Goal: Task Accomplishment & Management: Manage account settings

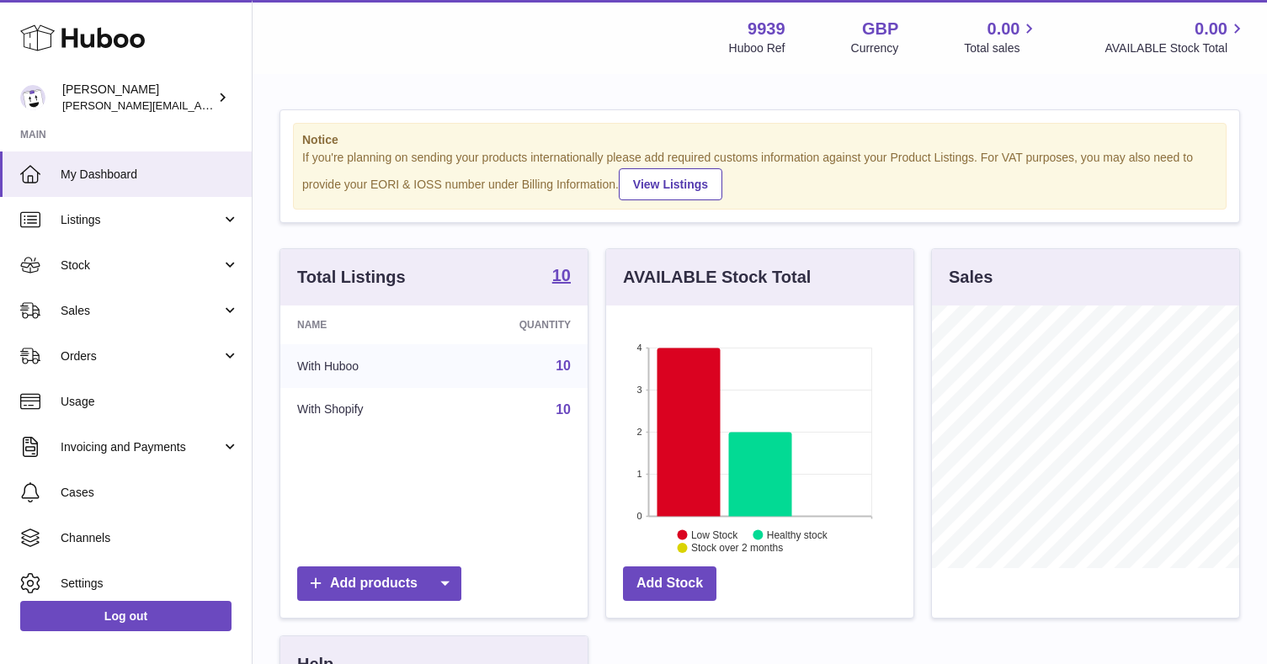
scroll to position [263, 307]
click at [77, 316] on span "Sales" at bounding box center [141, 311] width 161 height 16
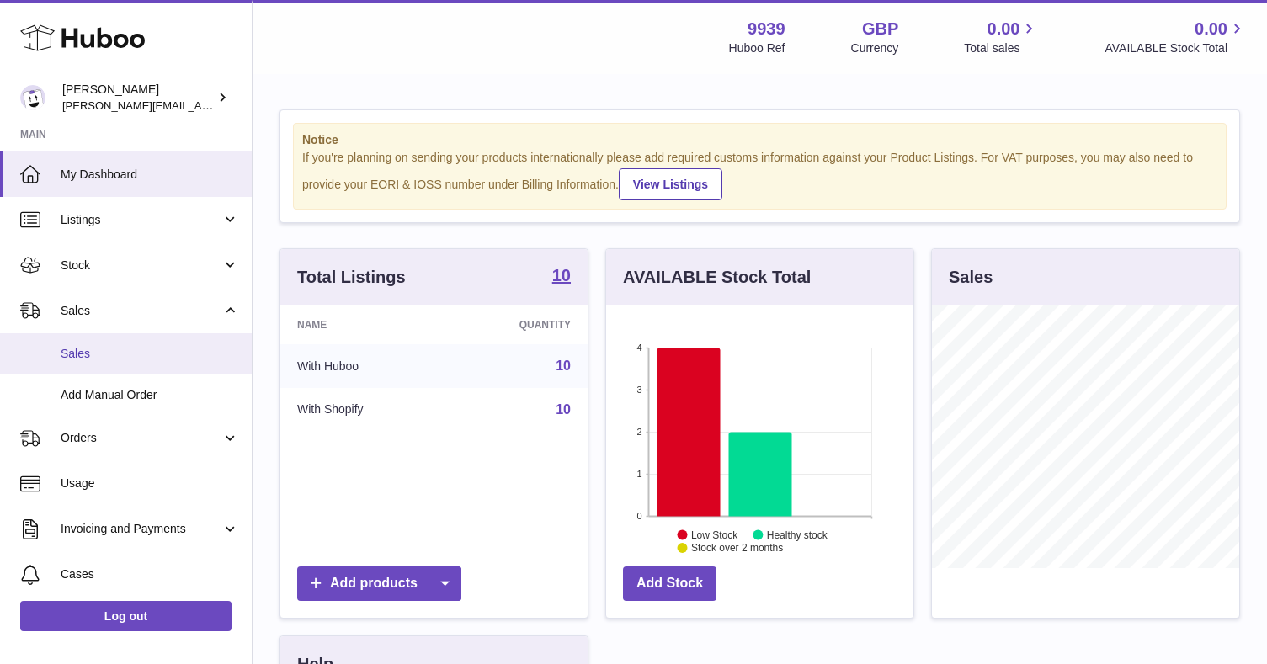
click at [77, 353] on span "Sales" at bounding box center [150, 354] width 178 height 16
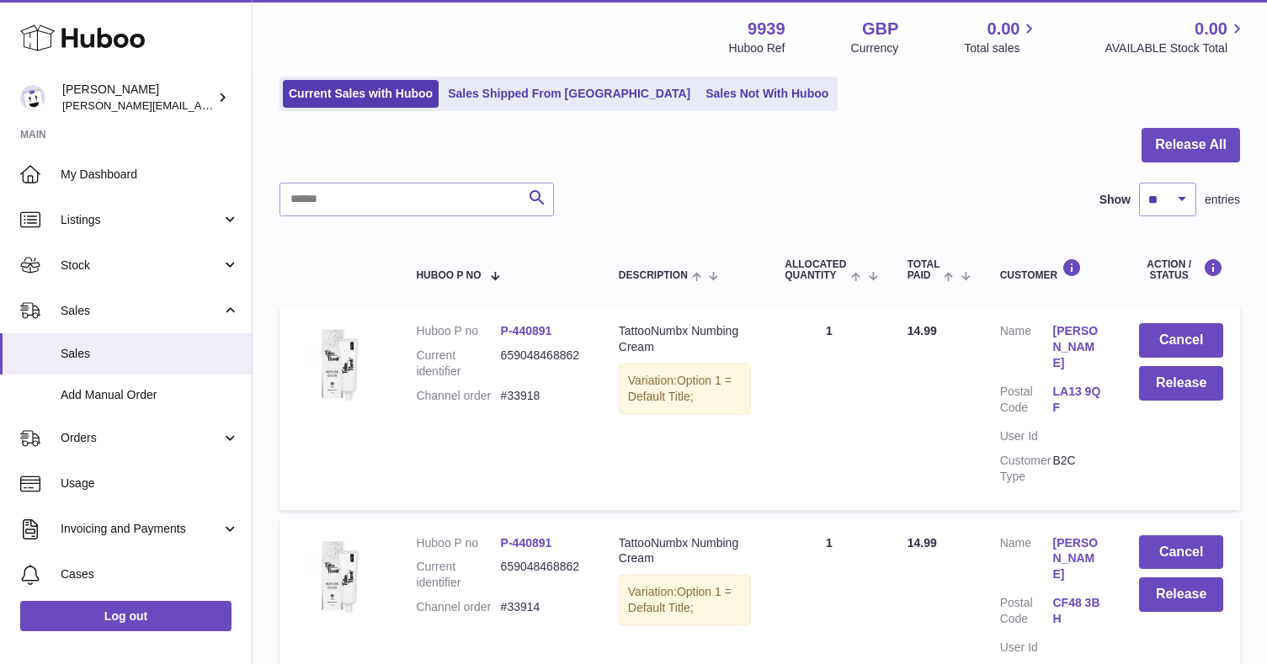
scroll to position [157, 0]
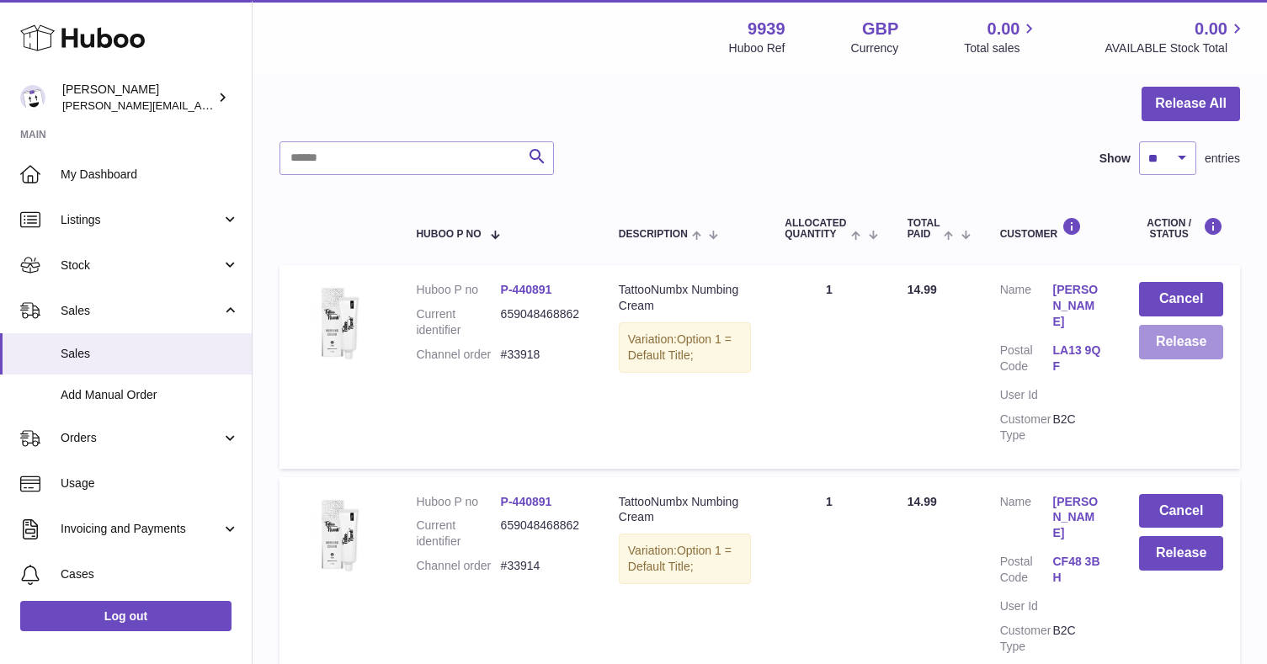
click at [1190, 340] on button "Release" at bounding box center [1181, 342] width 84 height 35
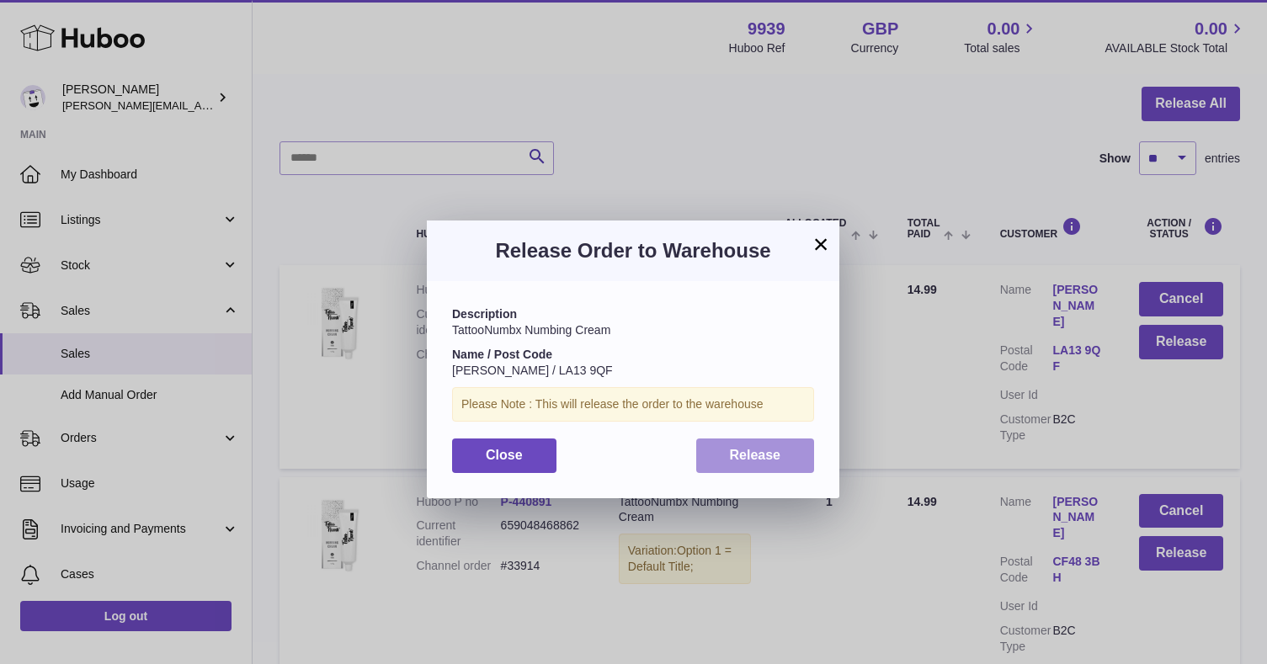
click at [763, 441] on button "Release" at bounding box center [755, 456] width 119 height 35
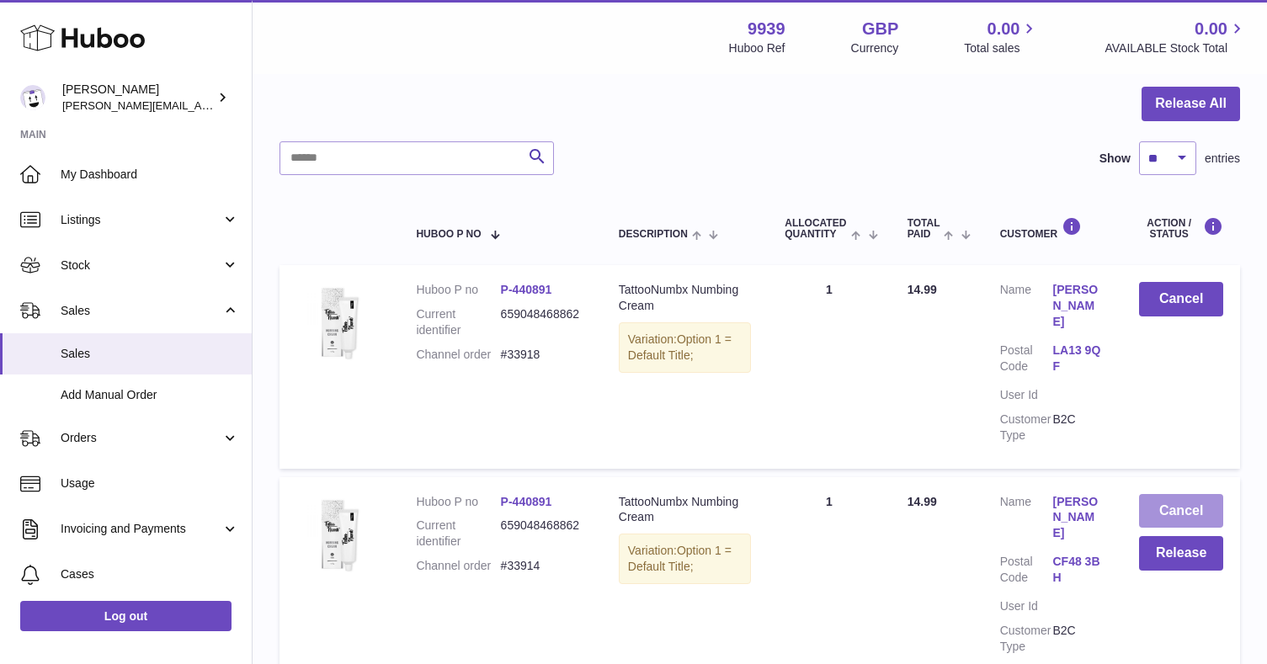
click at [1195, 494] on button "Cancel" at bounding box center [1181, 511] width 84 height 35
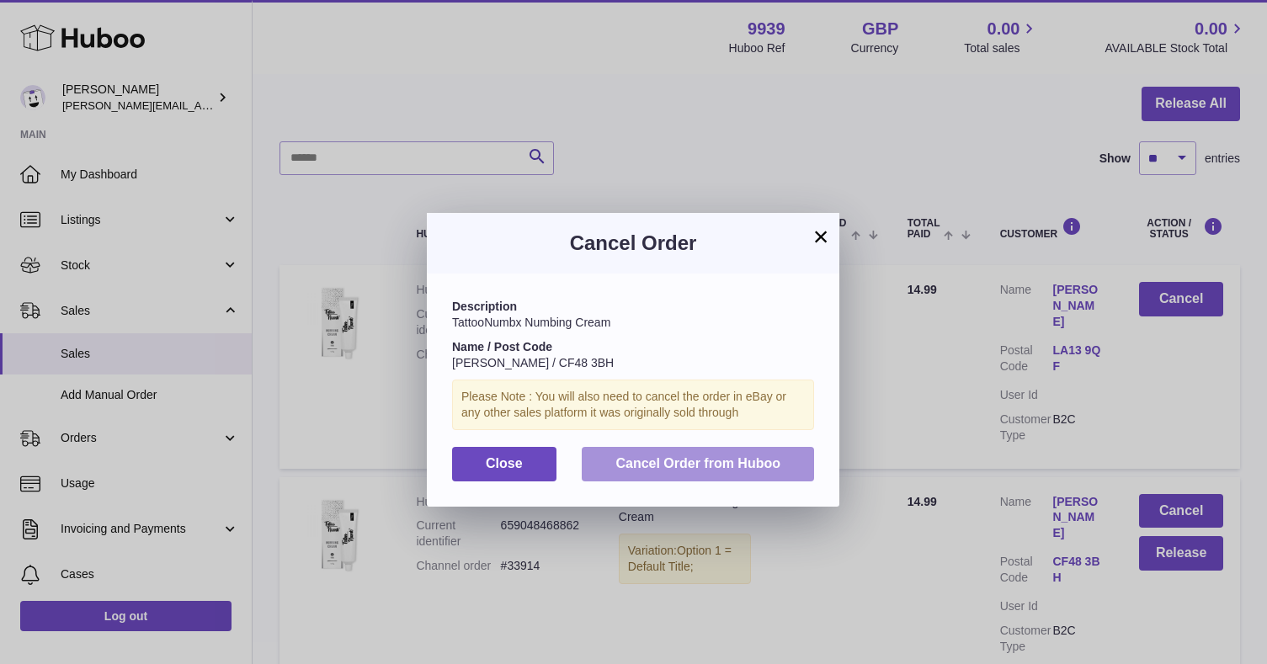
click at [812, 450] on button "Cancel Order from Huboo" at bounding box center [698, 464] width 232 height 35
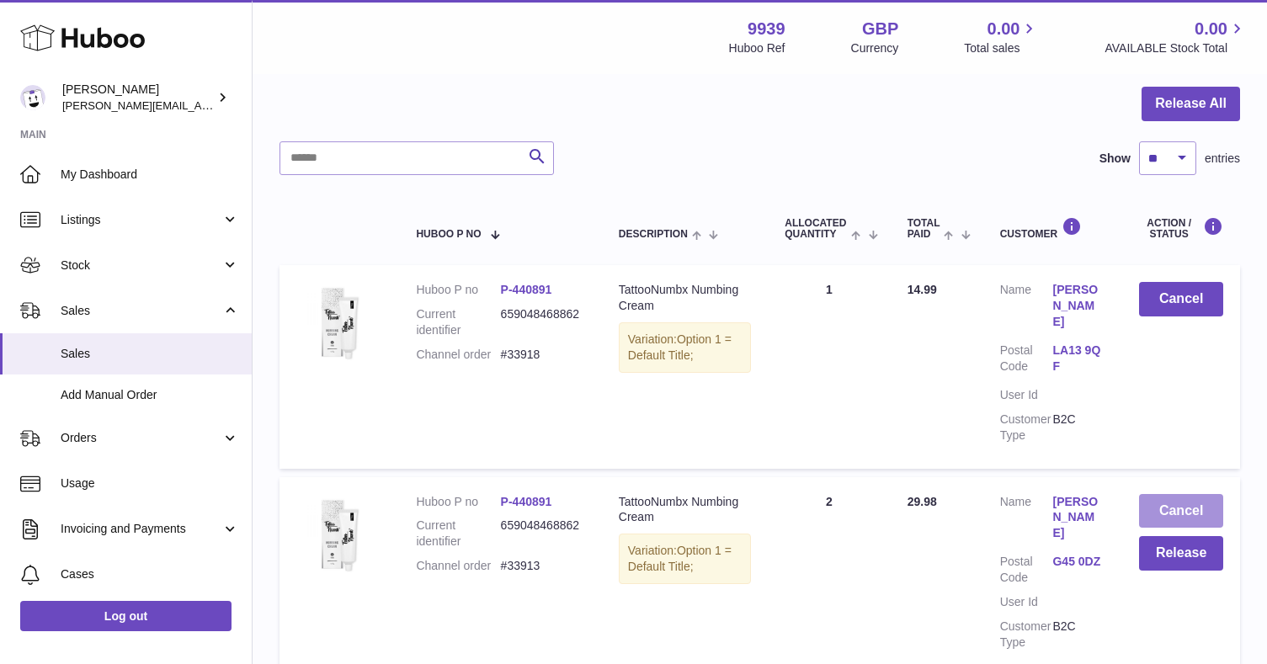
click at [1178, 494] on button "Cancel" at bounding box center [1181, 511] width 84 height 35
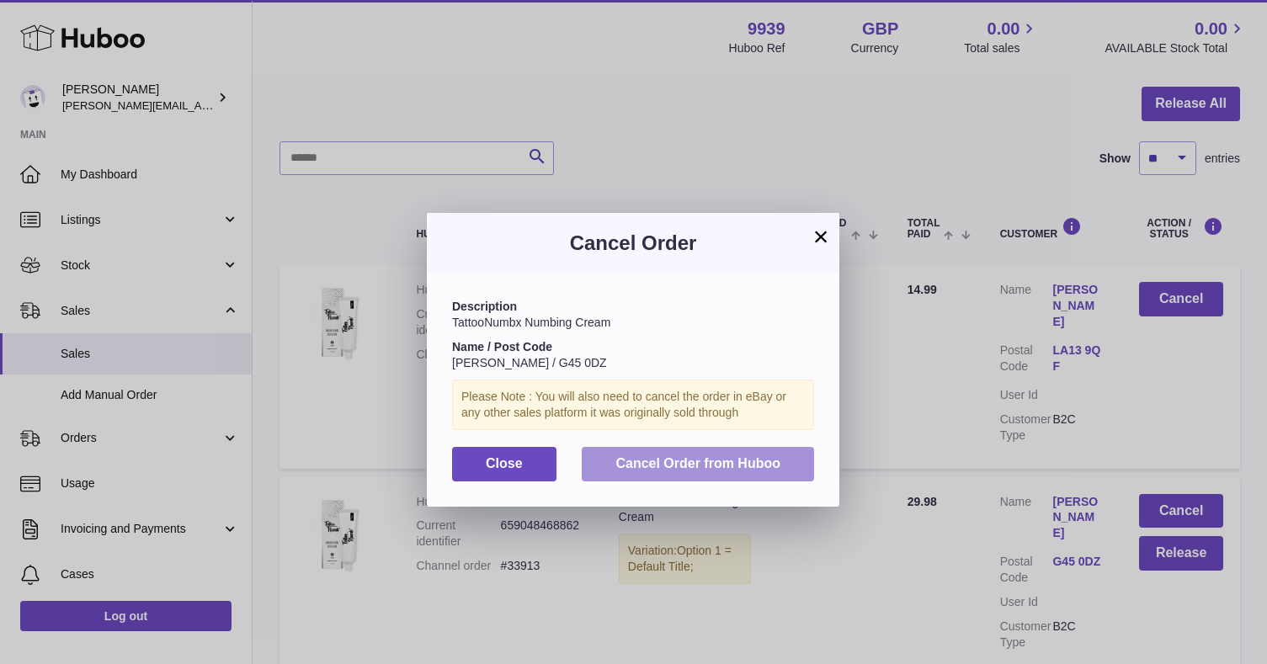
click at [712, 456] on span "Cancel Order from Huboo" at bounding box center [697, 463] width 165 height 14
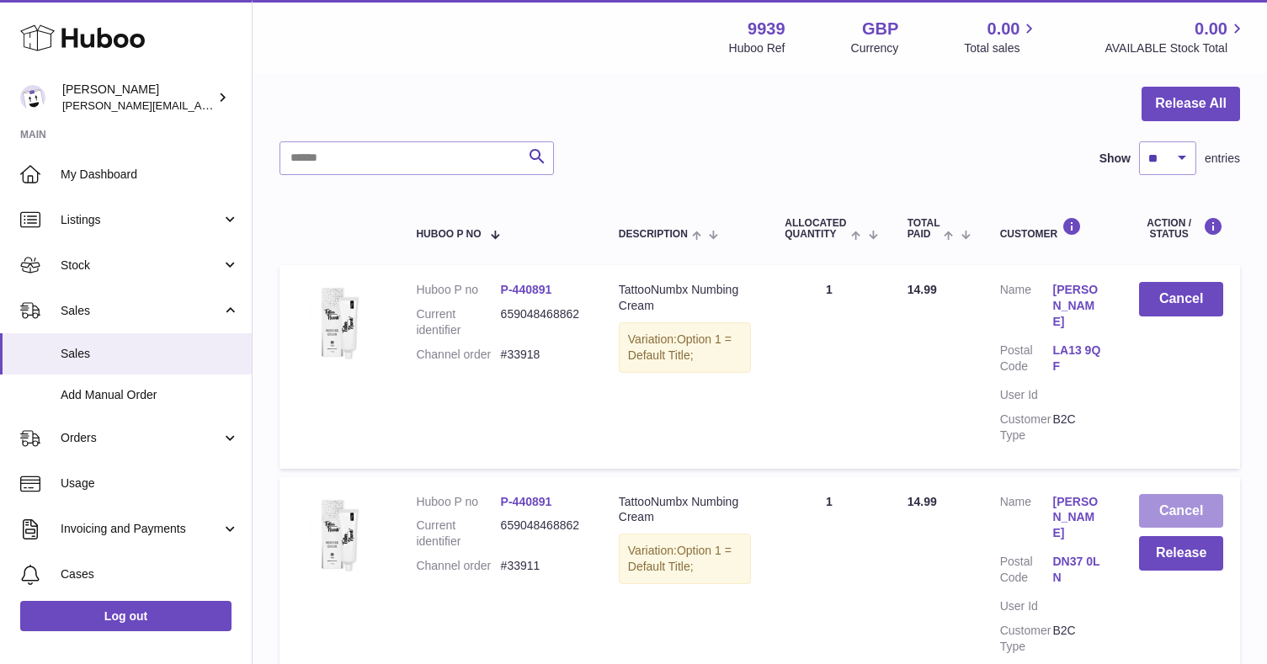
click at [1176, 494] on button "Cancel" at bounding box center [1181, 511] width 84 height 35
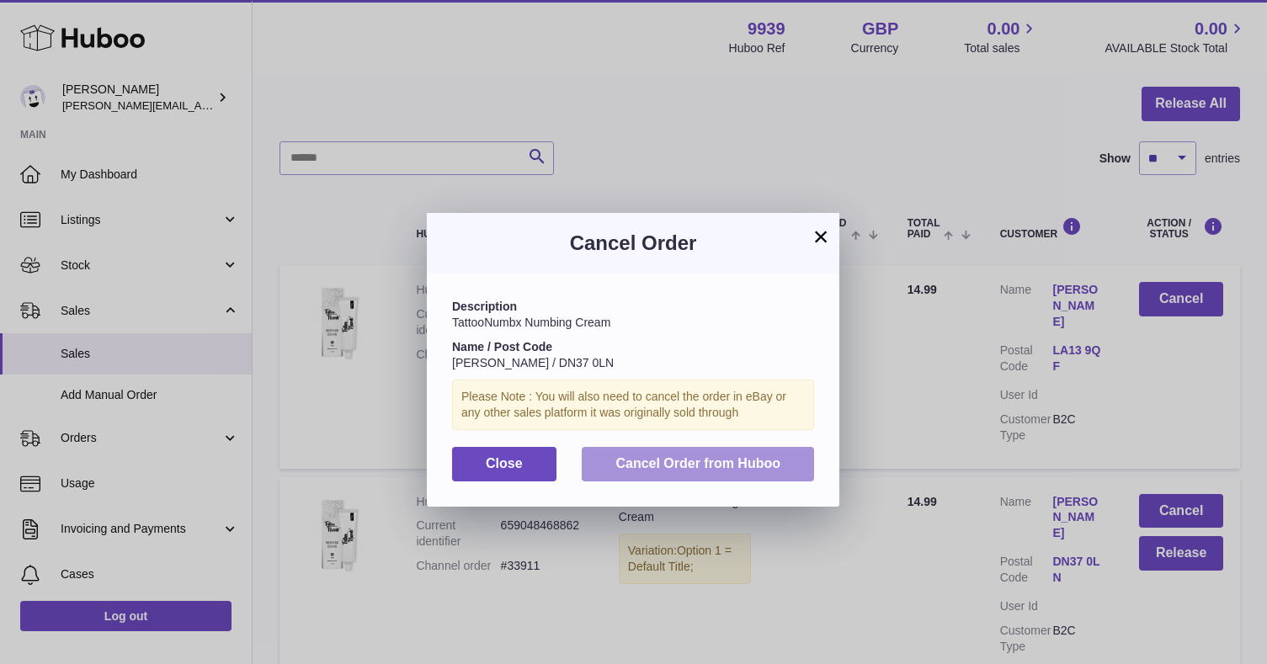
click at [719, 464] on span "Cancel Order from Huboo" at bounding box center [697, 463] width 165 height 14
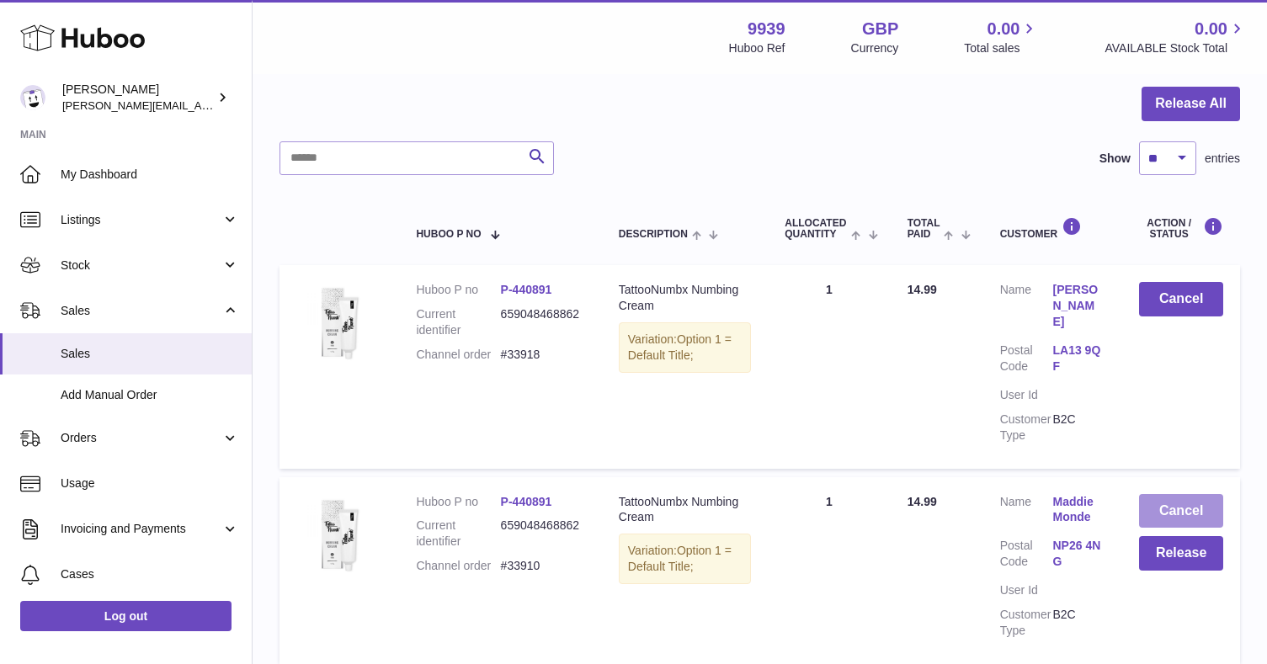
click at [1168, 494] on button "Cancel" at bounding box center [1181, 511] width 84 height 35
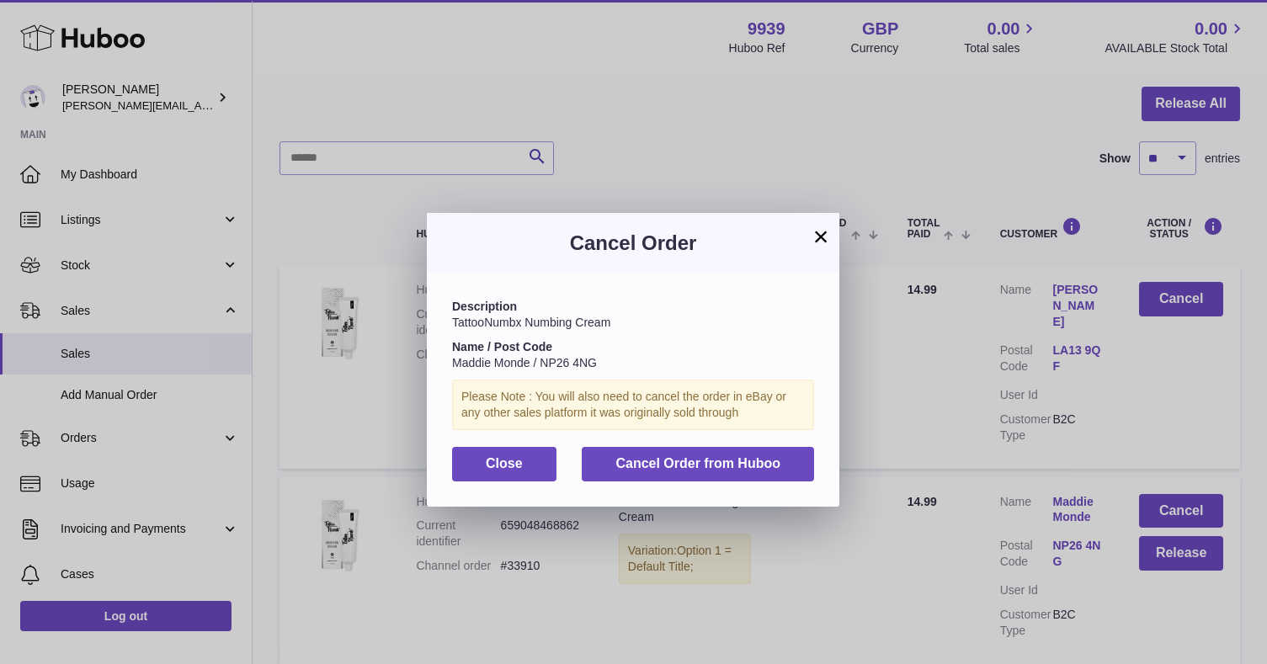
click at [811, 234] on button "×" at bounding box center [821, 236] width 20 height 20
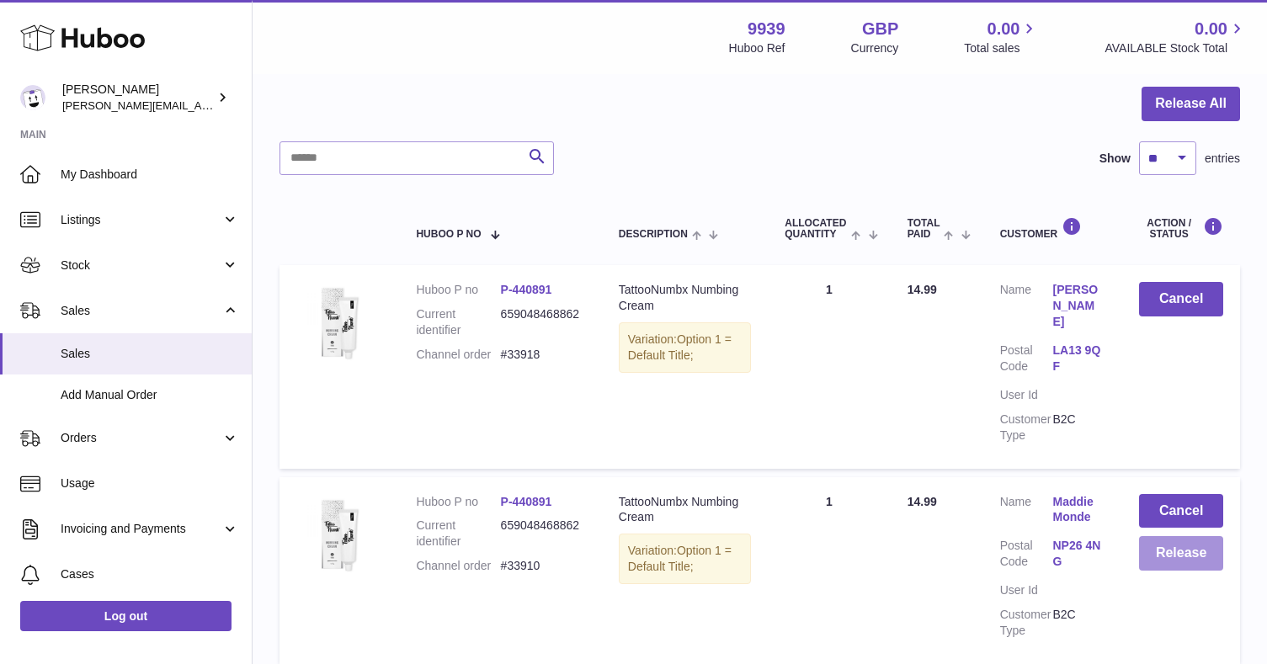
click at [1157, 536] on button "Release" at bounding box center [1181, 553] width 84 height 35
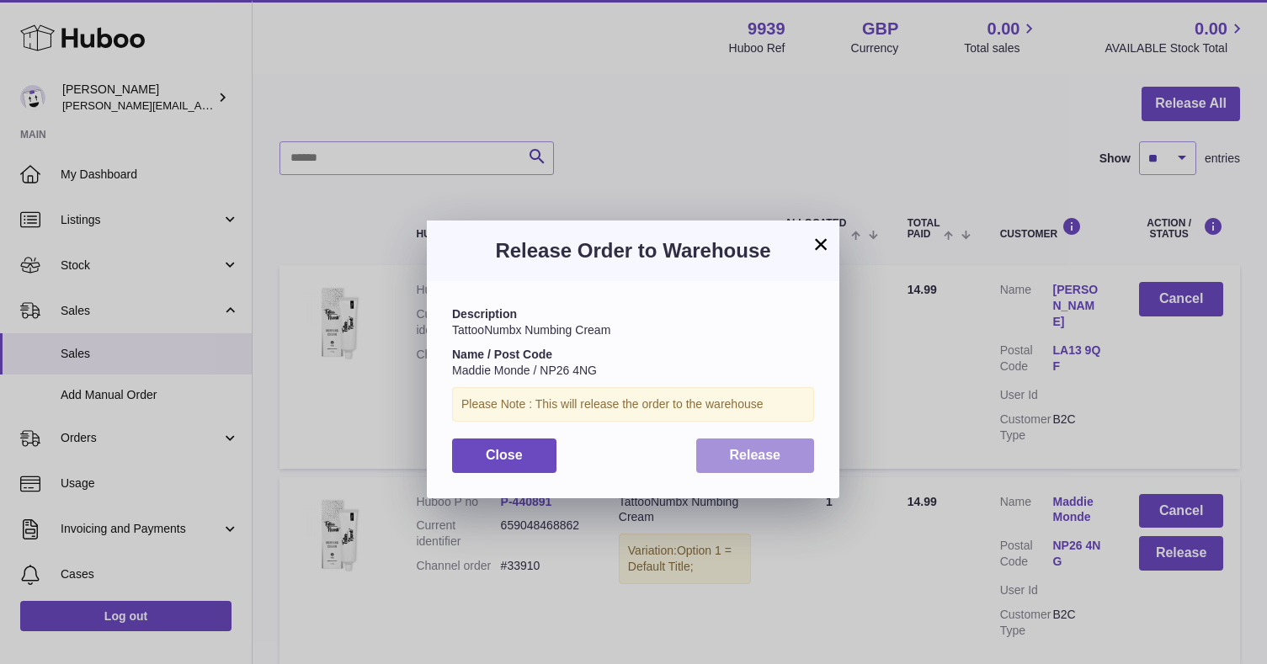
click at [749, 465] on button "Release" at bounding box center [755, 456] width 119 height 35
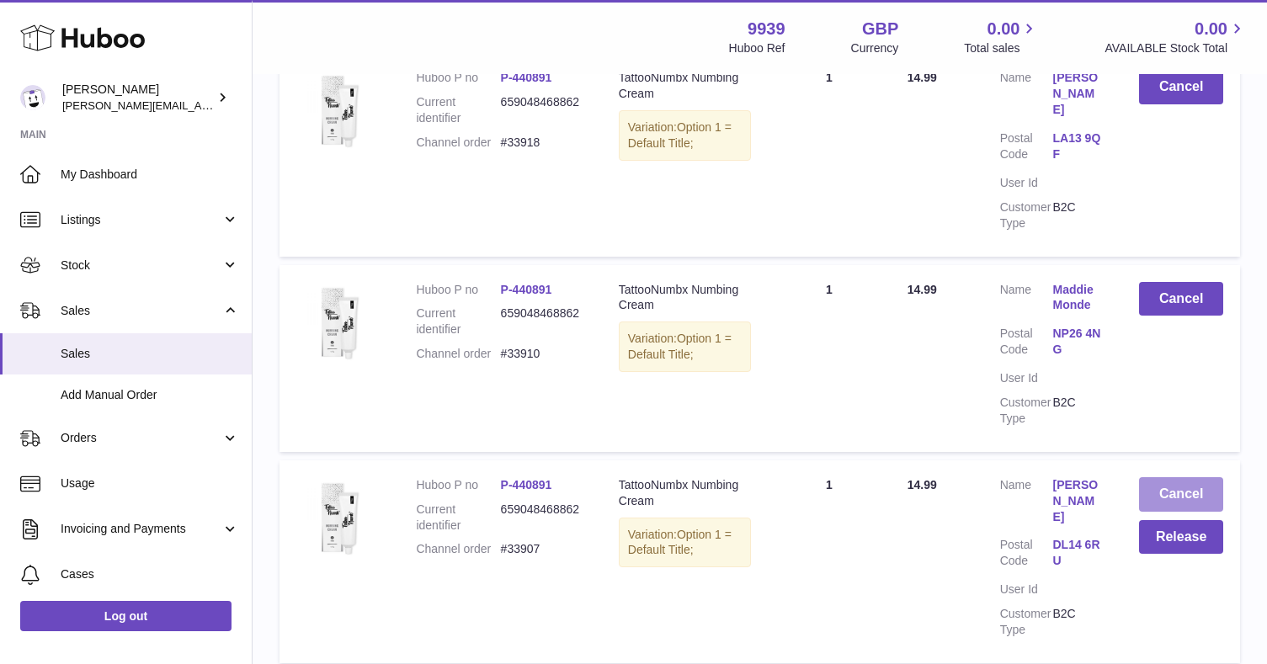
scroll to position [375, 0]
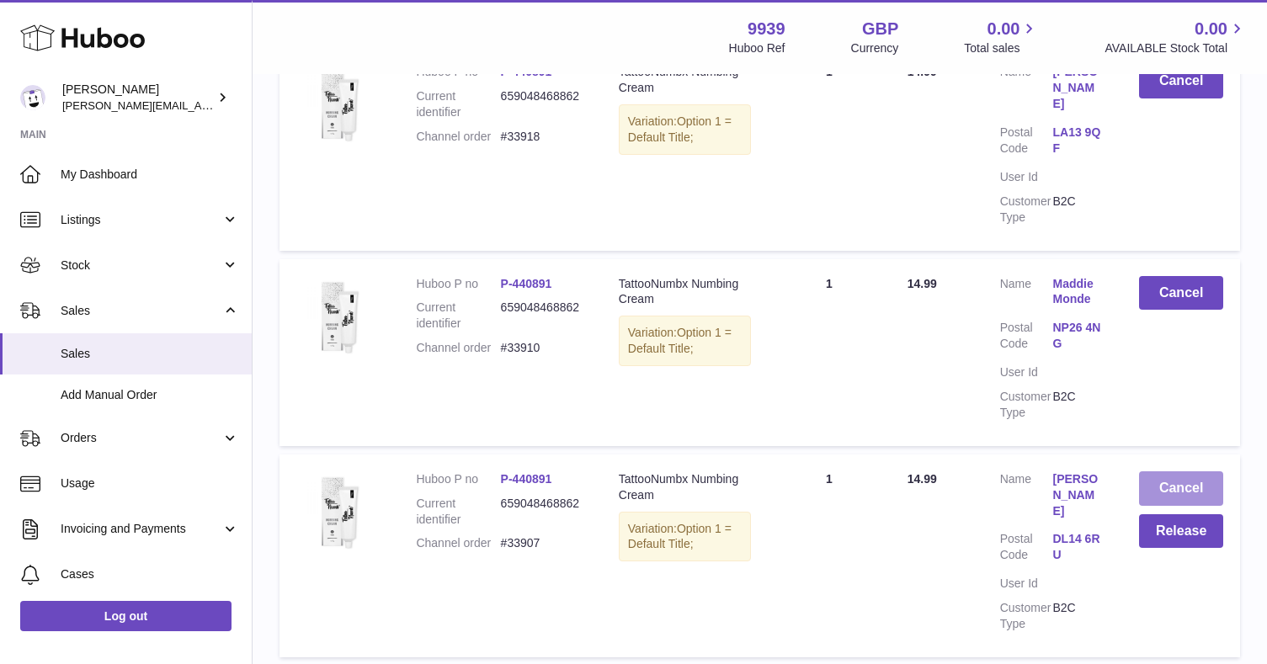
click at [1159, 471] on button "Cancel" at bounding box center [1181, 488] width 84 height 35
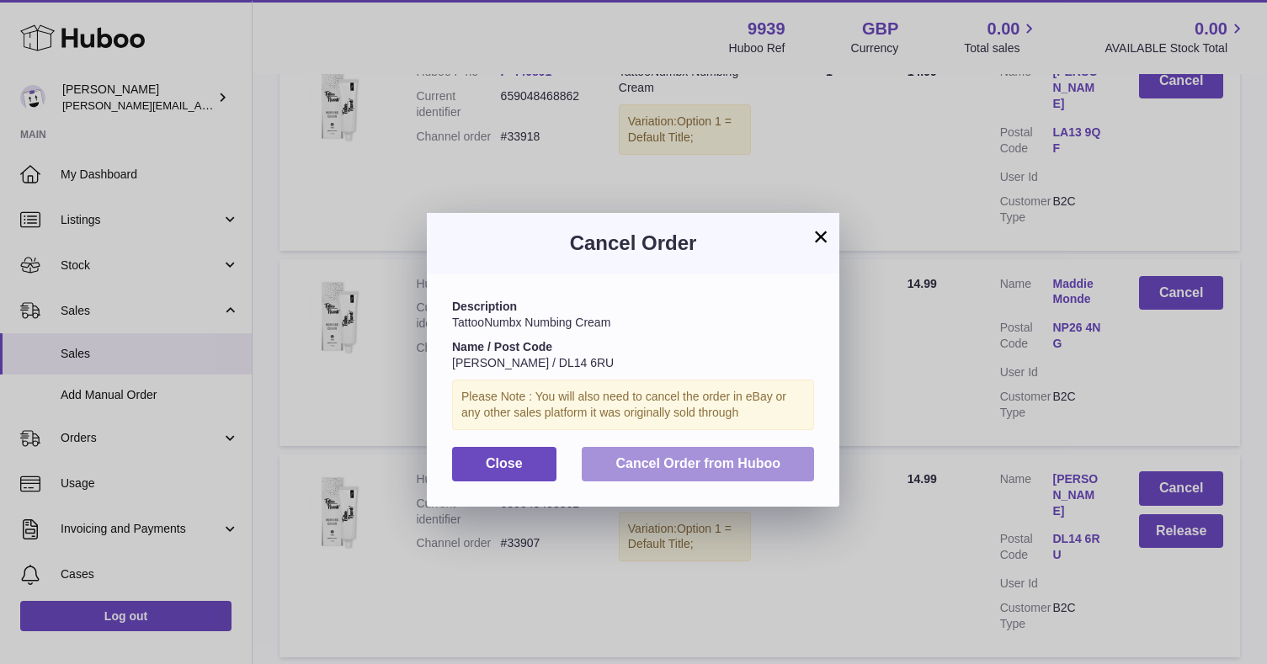
click at [763, 449] on button "Cancel Order from Huboo" at bounding box center [698, 464] width 232 height 35
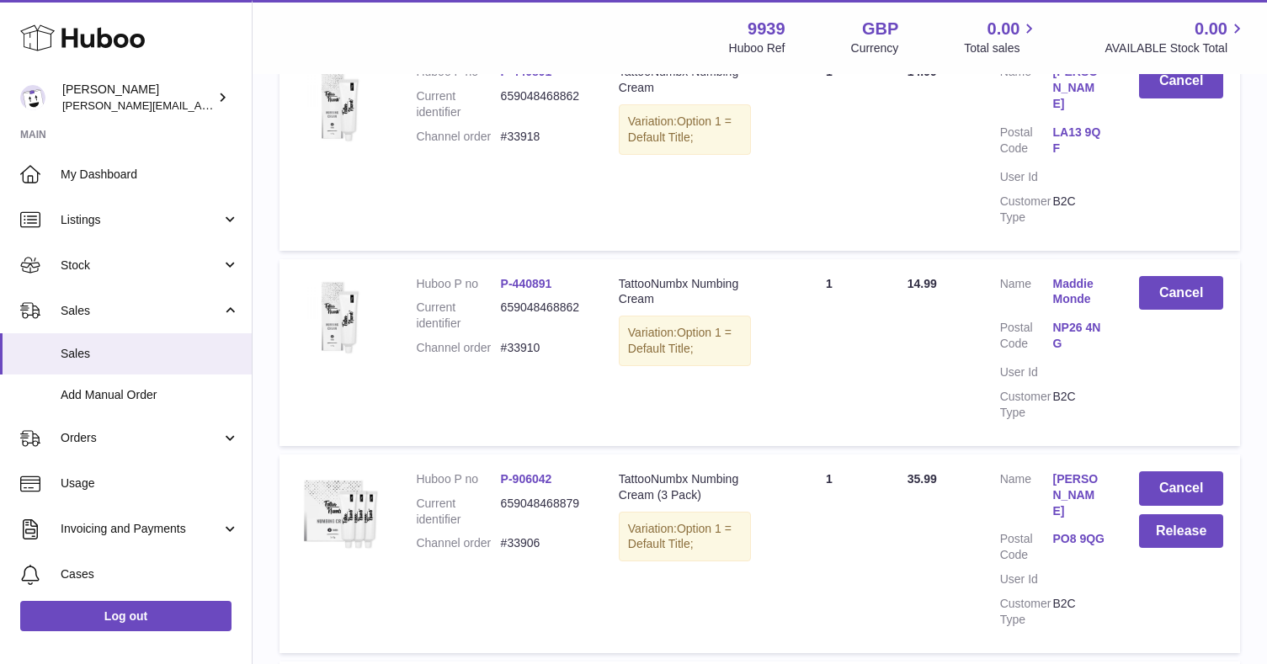
click at [1166, 472] on button "Cancel" at bounding box center [1181, 488] width 84 height 35
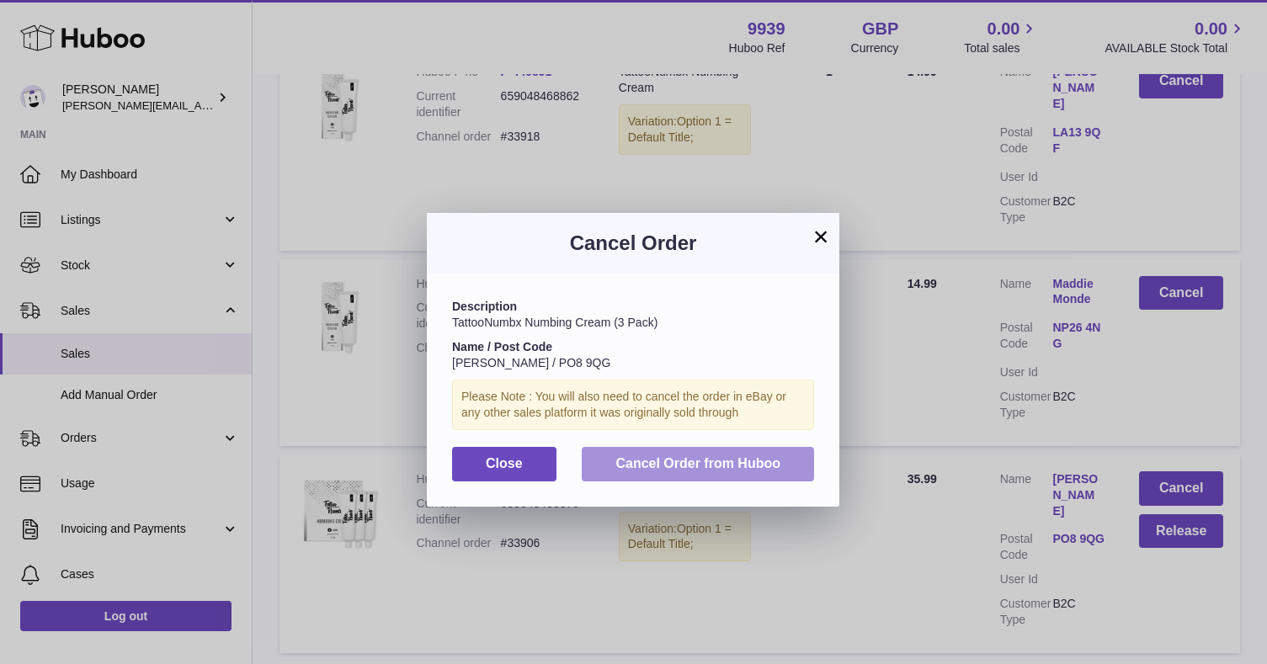
click at [723, 464] on span "Cancel Order from Huboo" at bounding box center [697, 463] width 165 height 14
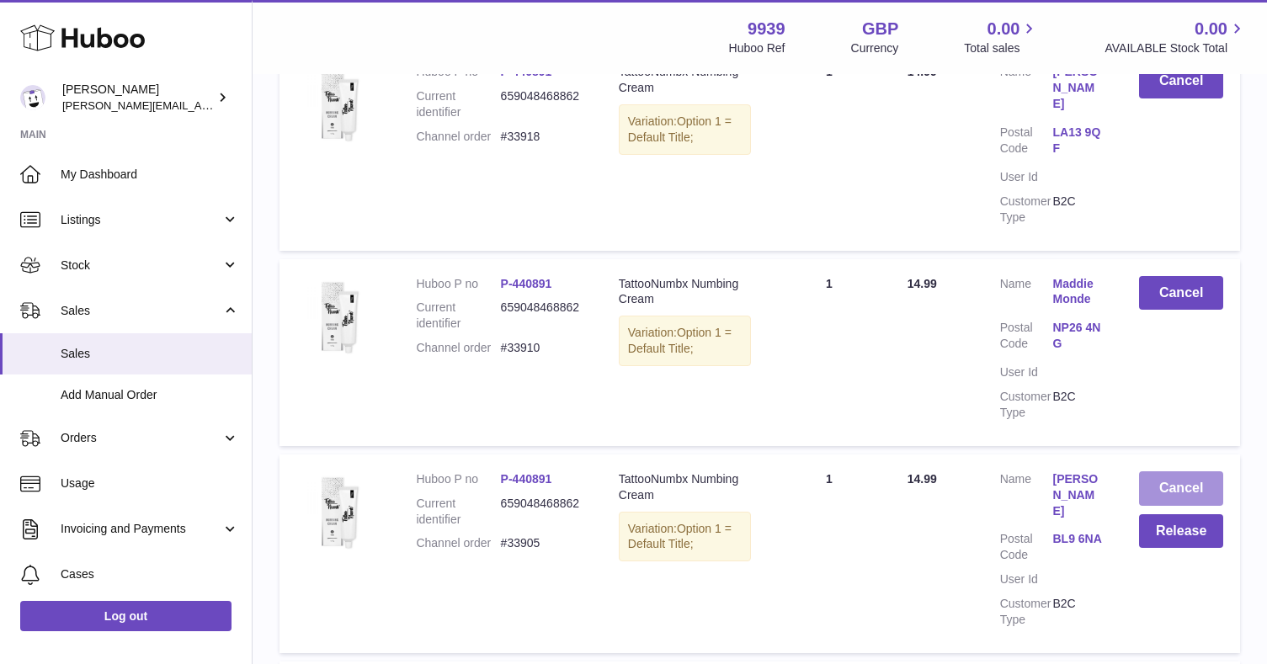
click at [1160, 471] on button "Cancel" at bounding box center [1181, 488] width 84 height 35
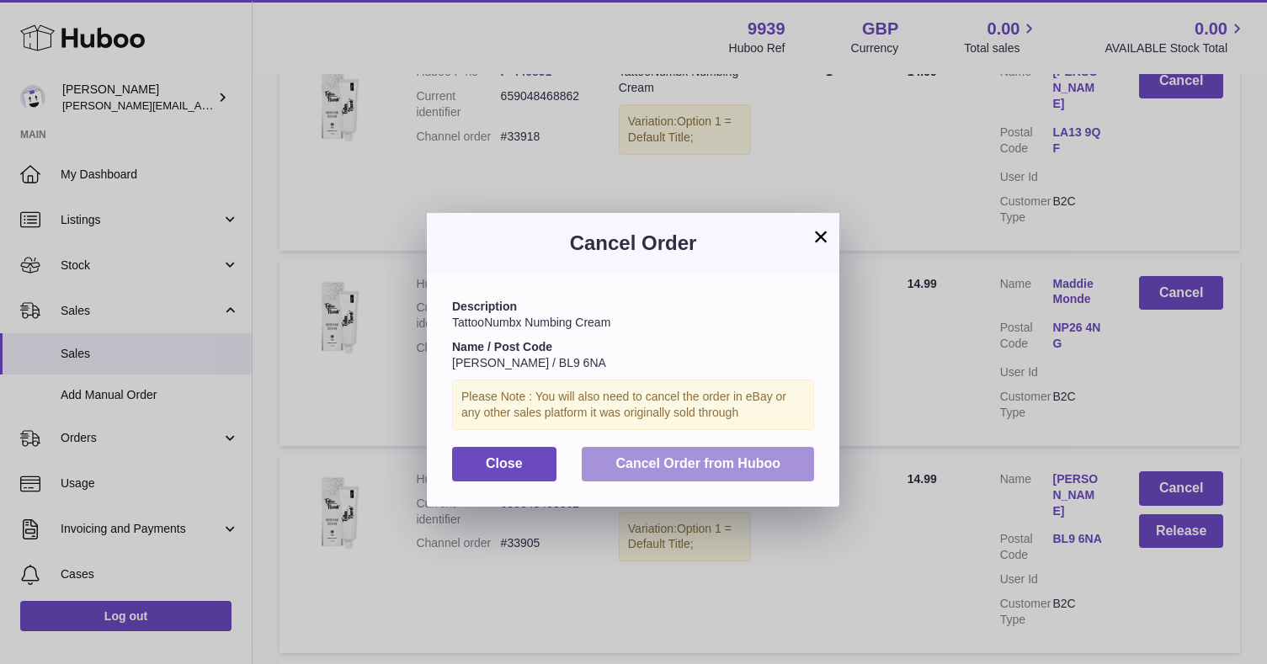
click at [786, 450] on button "Cancel Order from Huboo" at bounding box center [698, 464] width 232 height 35
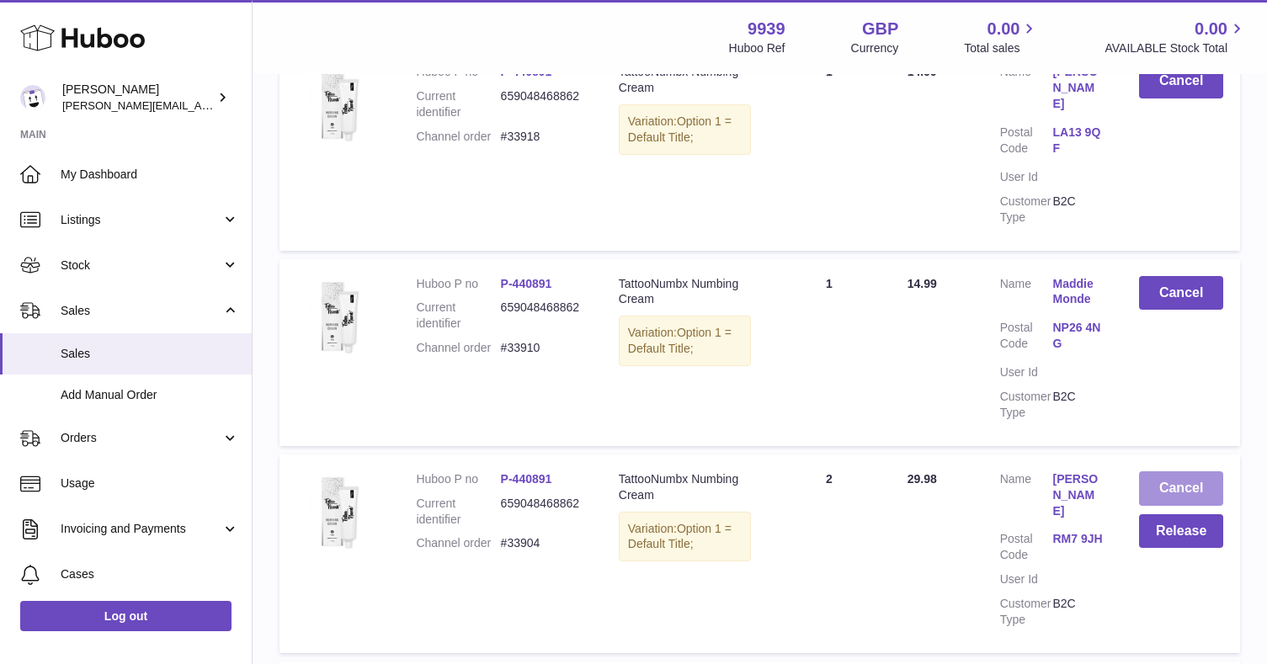
click at [1163, 471] on button "Cancel" at bounding box center [1181, 488] width 84 height 35
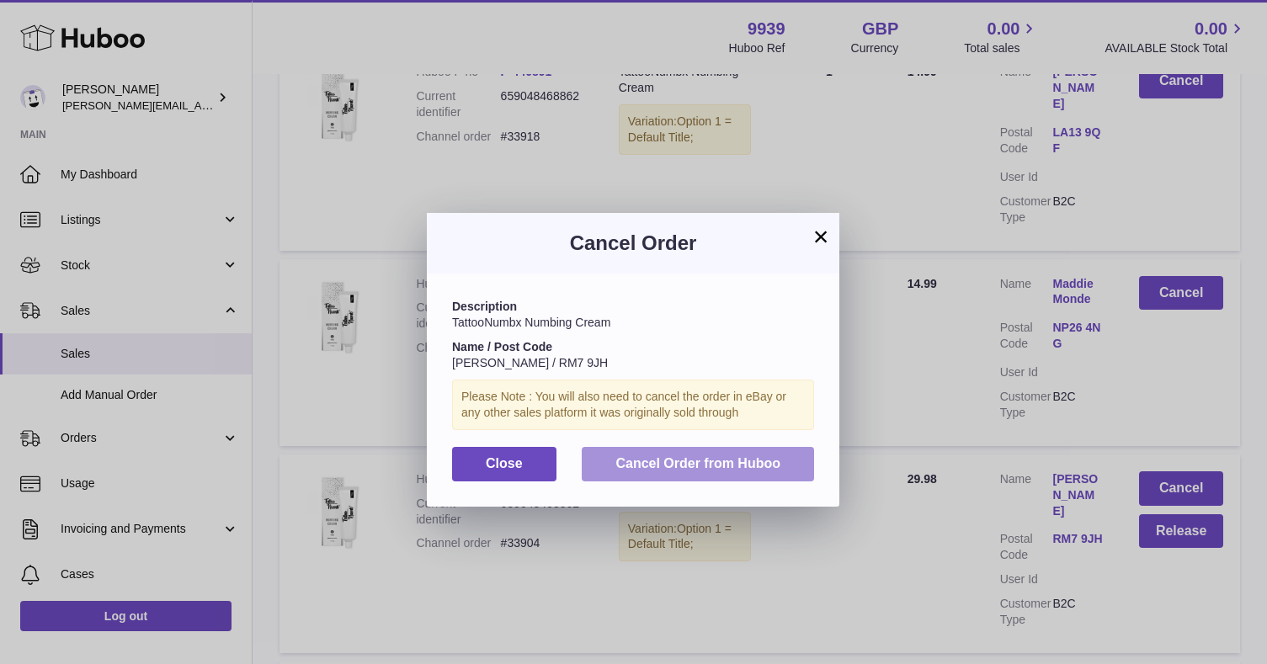
click at [770, 466] on button "Cancel Order from Huboo" at bounding box center [698, 464] width 232 height 35
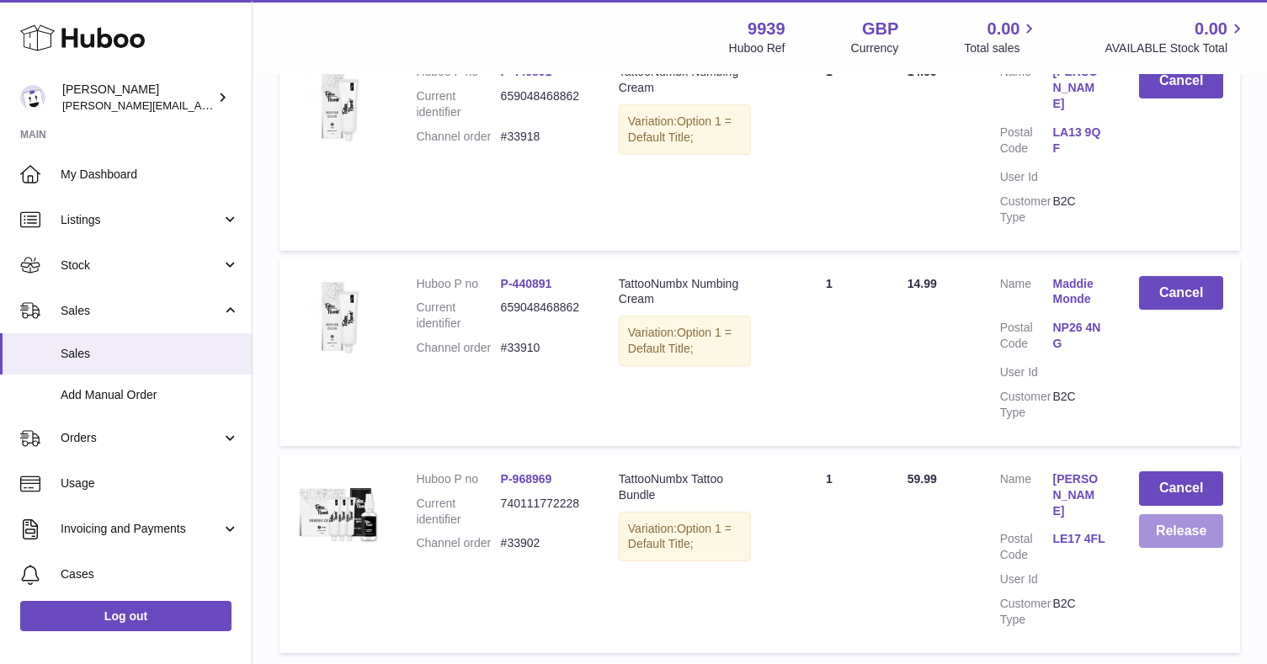
click at [1155, 514] on button "Release" at bounding box center [1181, 531] width 84 height 35
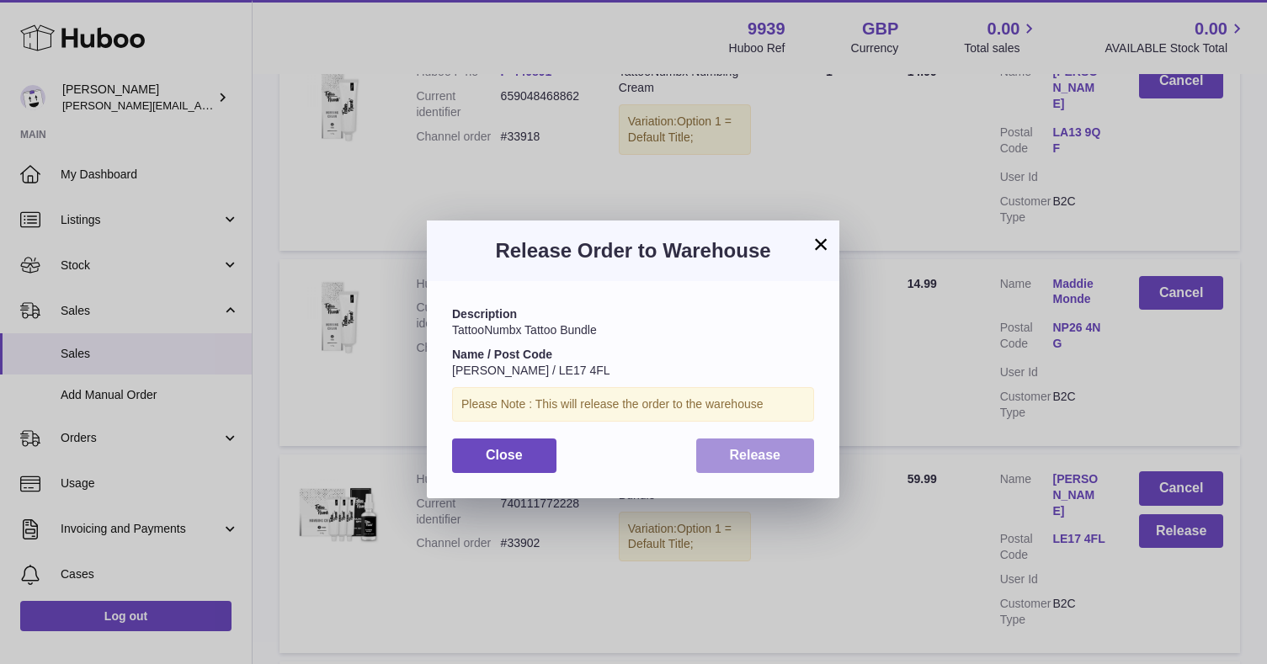
click at [726, 447] on button "Release" at bounding box center [755, 456] width 119 height 35
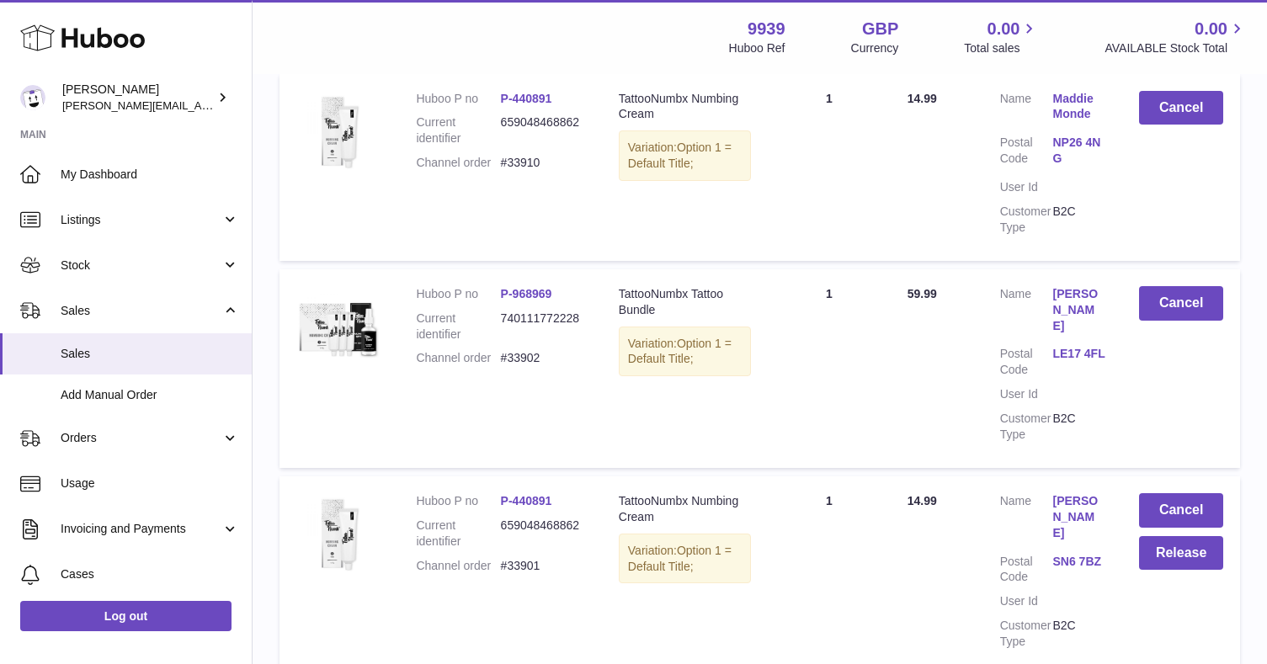
scroll to position [583, 0]
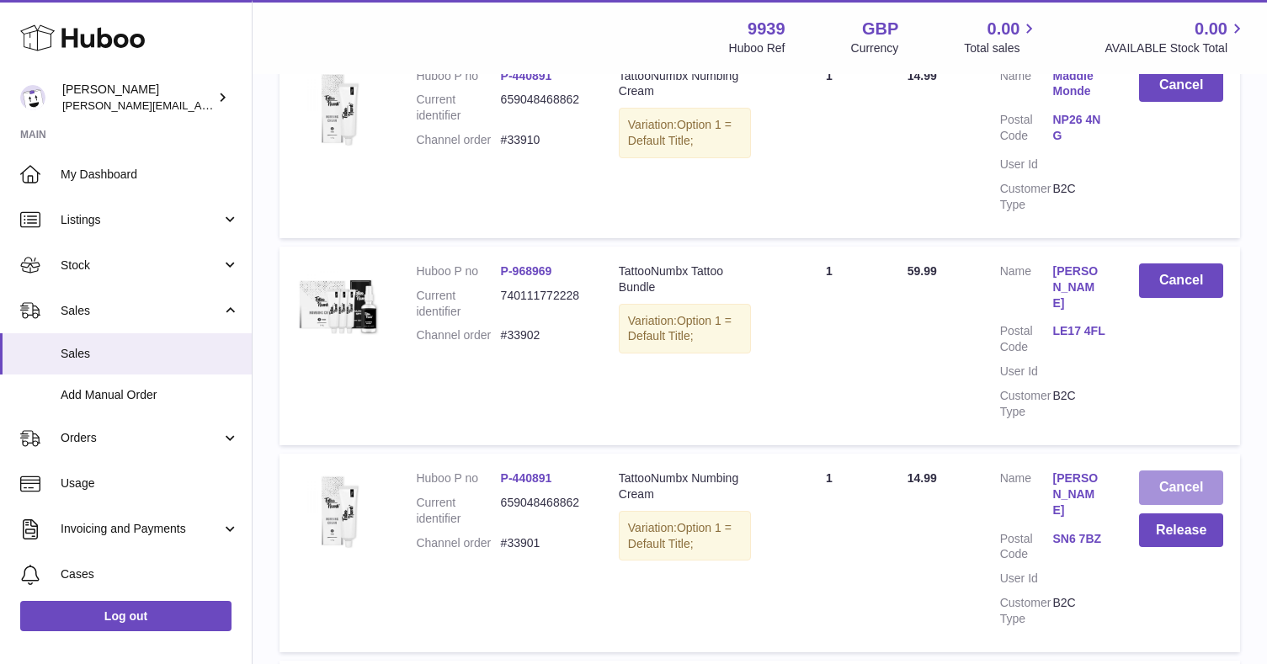
click at [1183, 471] on button "Cancel" at bounding box center [1181, 488] width 84 height 35
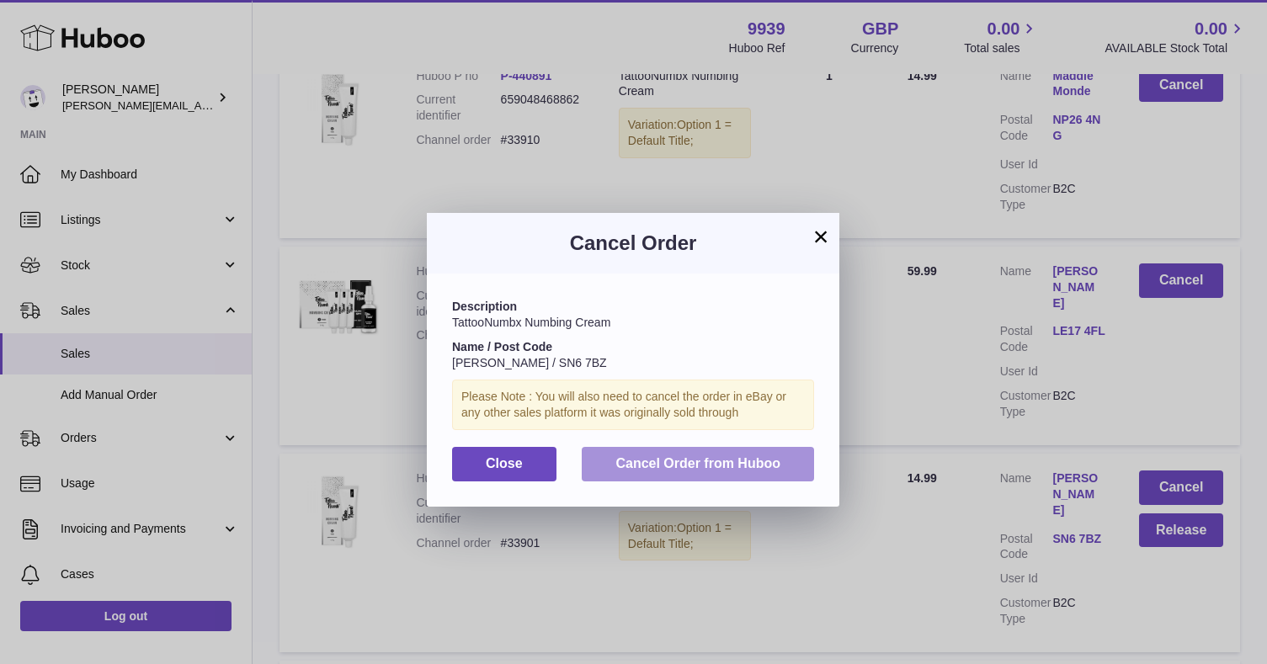
click at [769, 450] on button "Cancel Order from Huboo" at bounding box center [698, 464] width 232 height 35
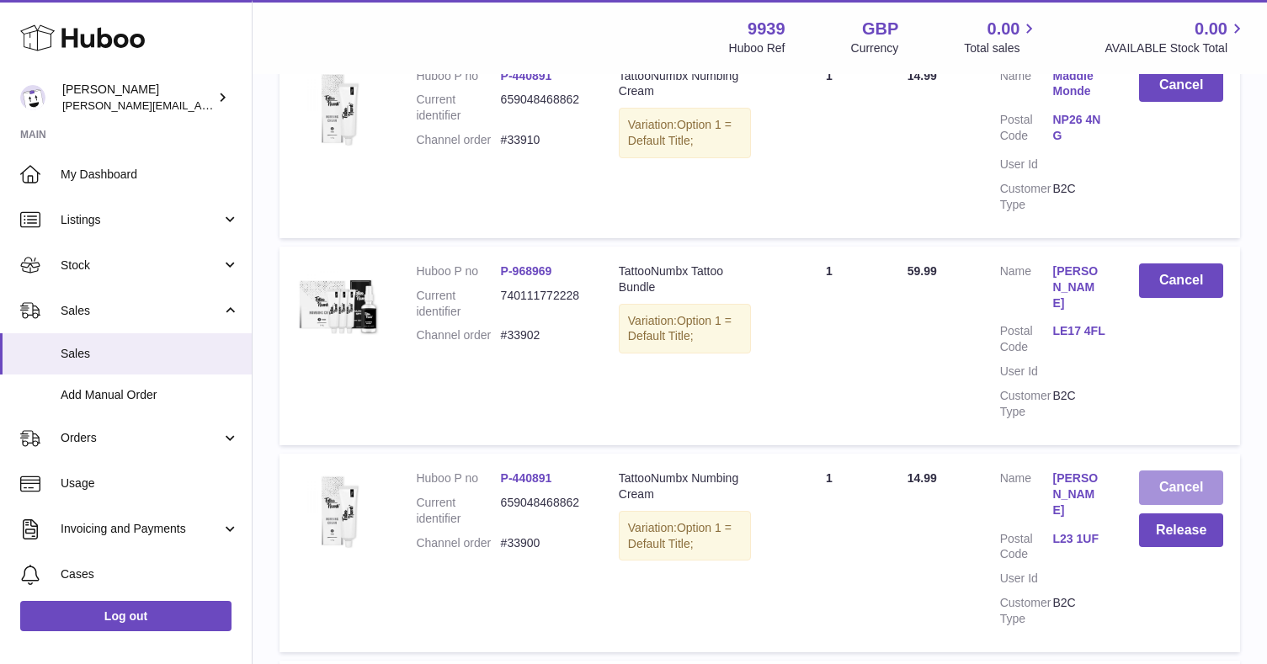
click at [1165, 471] on button "Cancel" at bounding box center [1181, 488] width 84 height 35
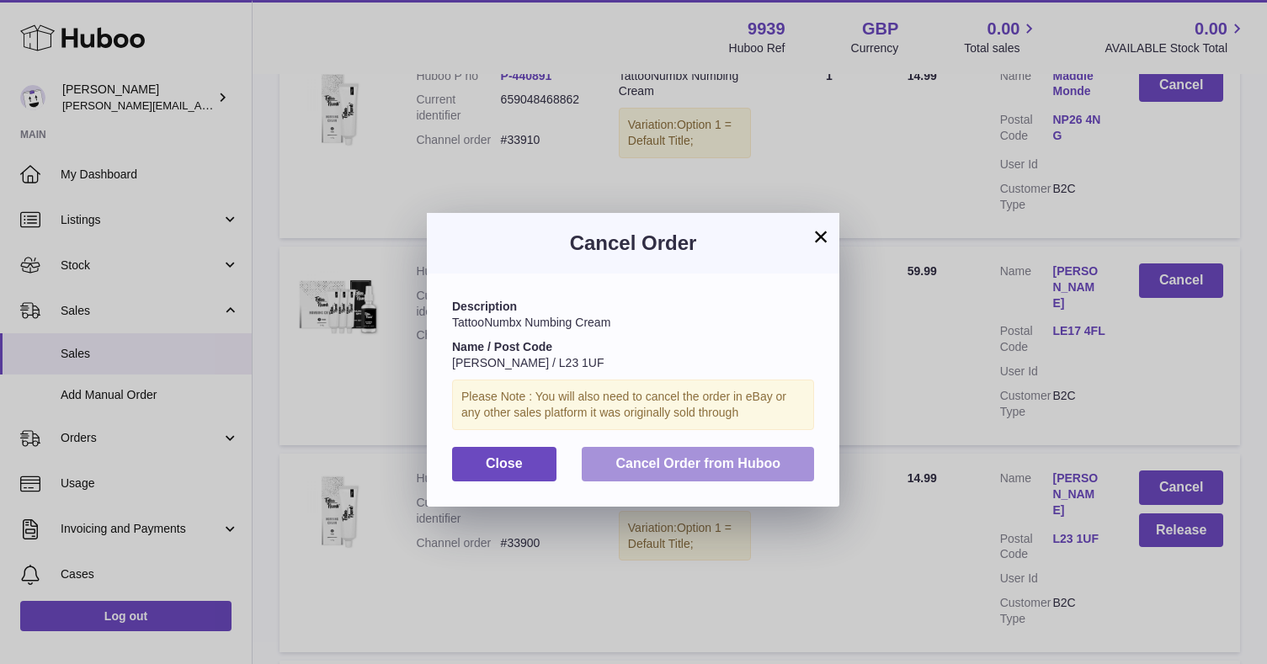
click at [726, 456] on span "Cancel Order from Huboo" at bounding box center [697, 463] width 165 height 14
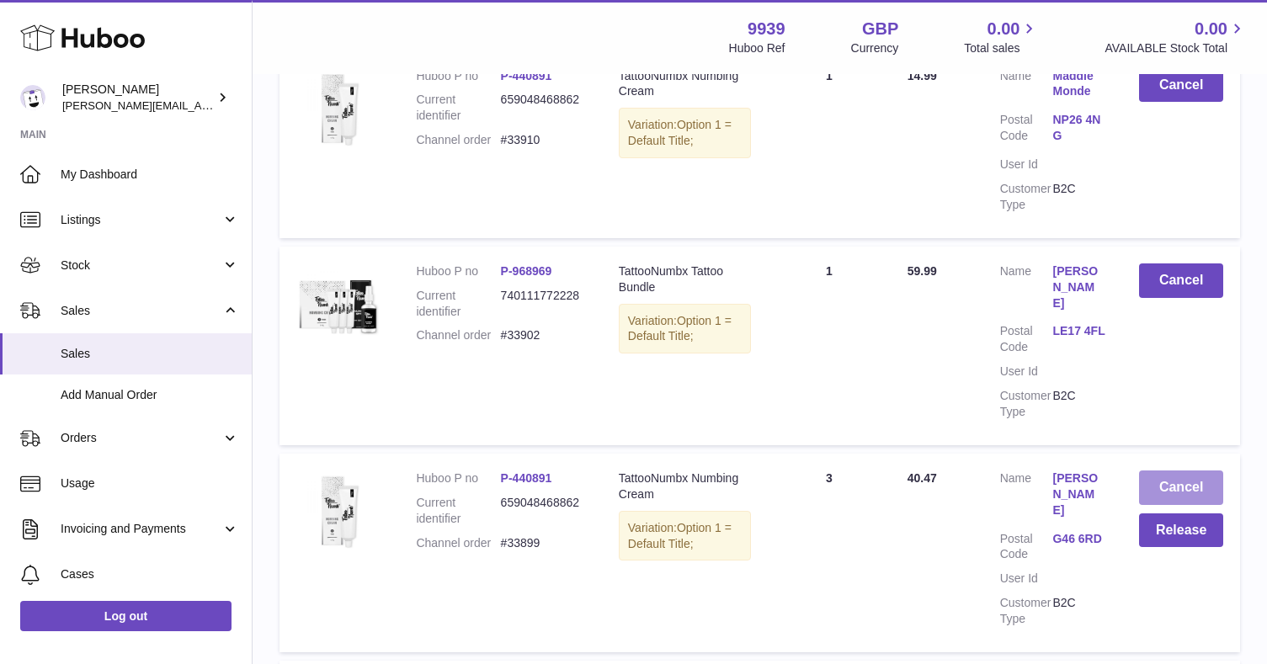
click at [1170, 471] on button "Cancel" at bounding box center [1181, 488] width 84 height 35
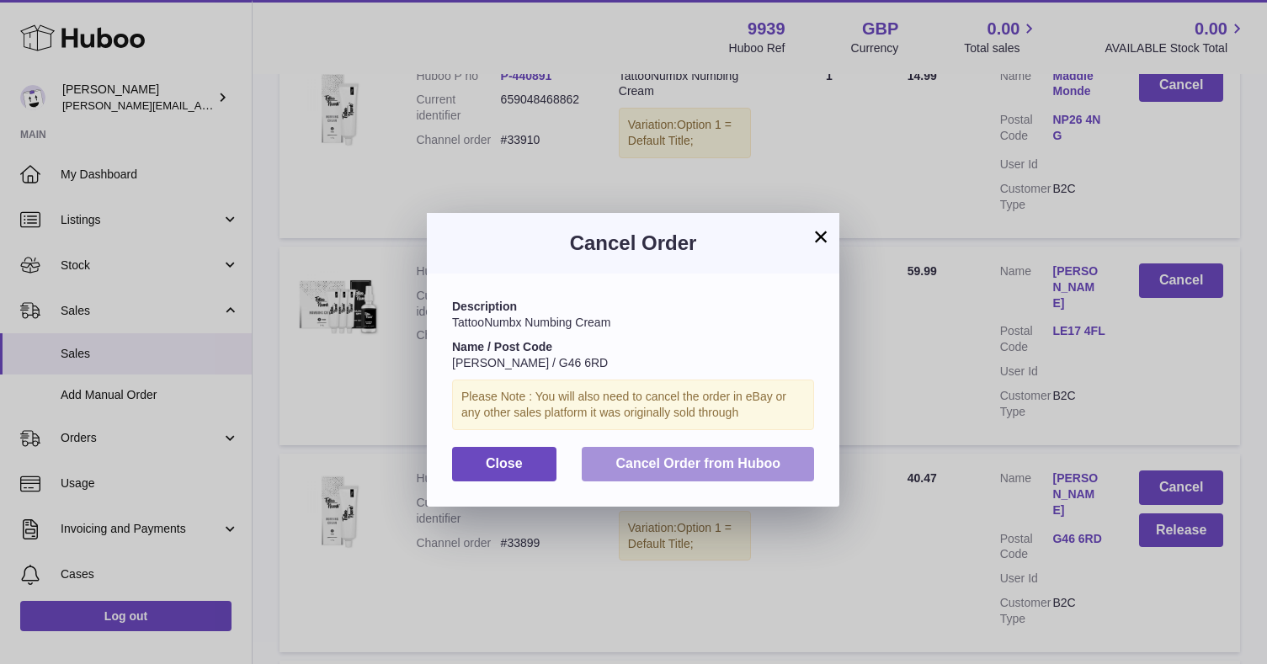
click at [808, 469] on button "Cancel Order from Huboo" at bounding box center [698, 464] width 232 height 35
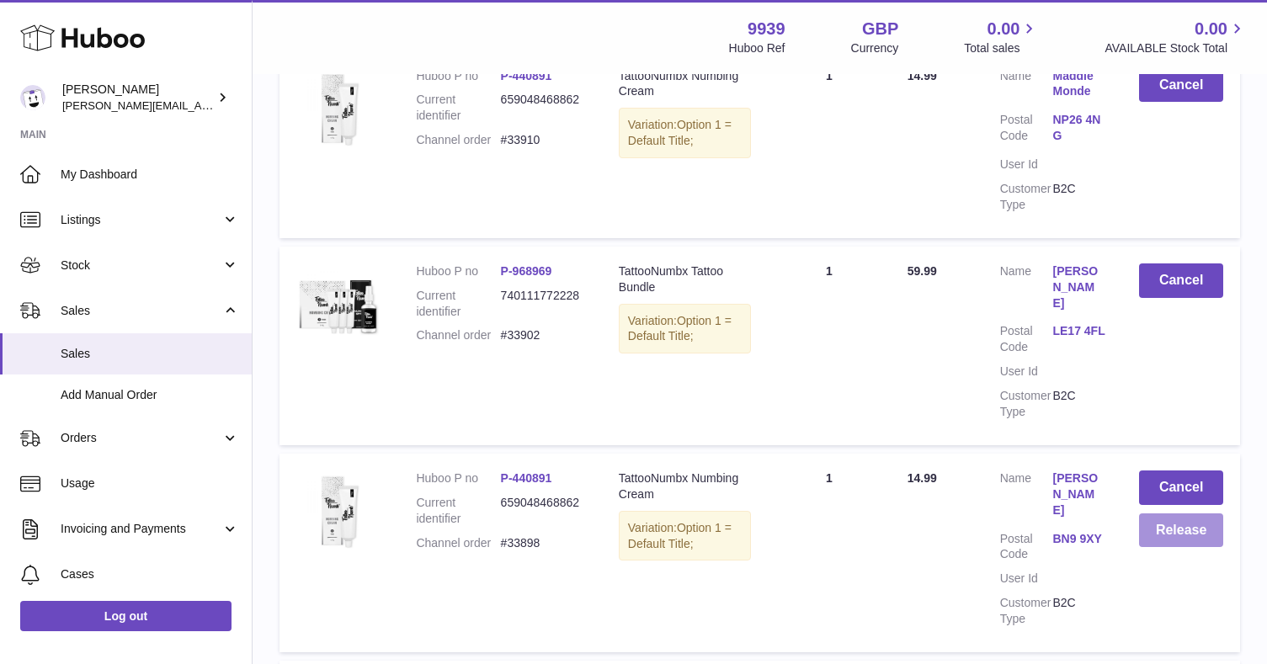
click at [1176, 513] on button "Release" at bounding box center [1181, 530] width 84 height 35
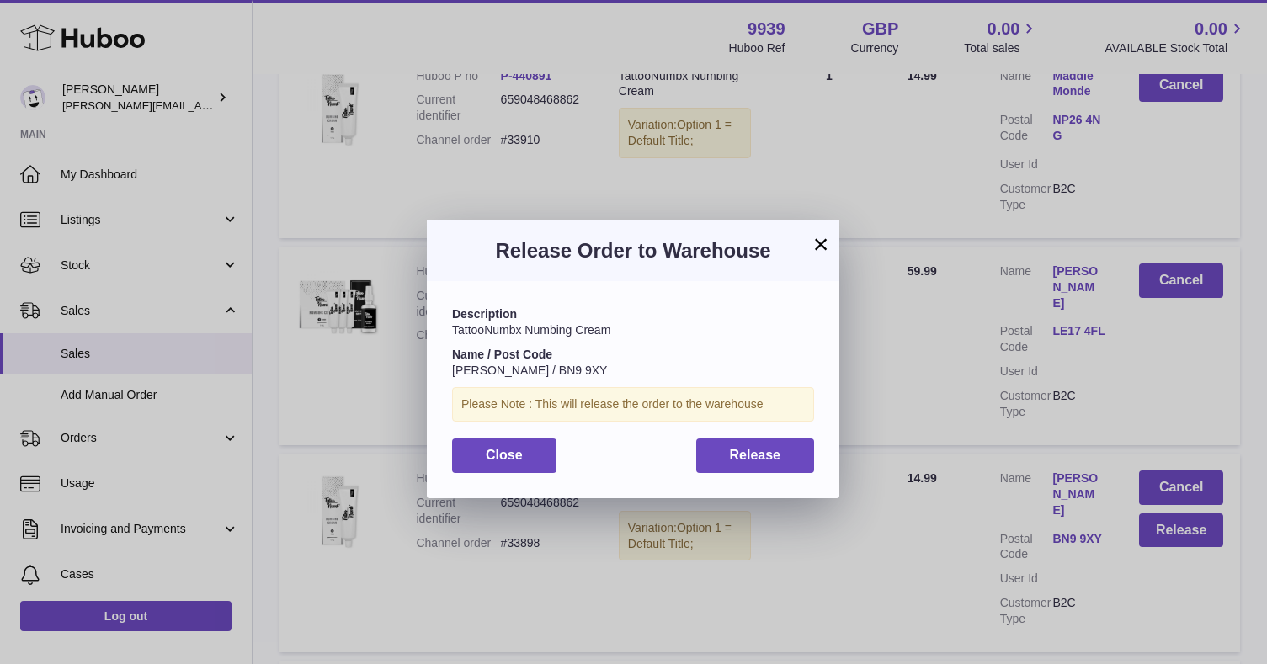
click at [744, 419] on div "Description TattooNumbx Numbing Cream Name / Post Code Simon Patch / BN9 9XY Pl…" at bounding box center [633, 389] width 412 height 216
click at [744, 450] on span "Release" at bounding box center [755, 455] width 51 height 14
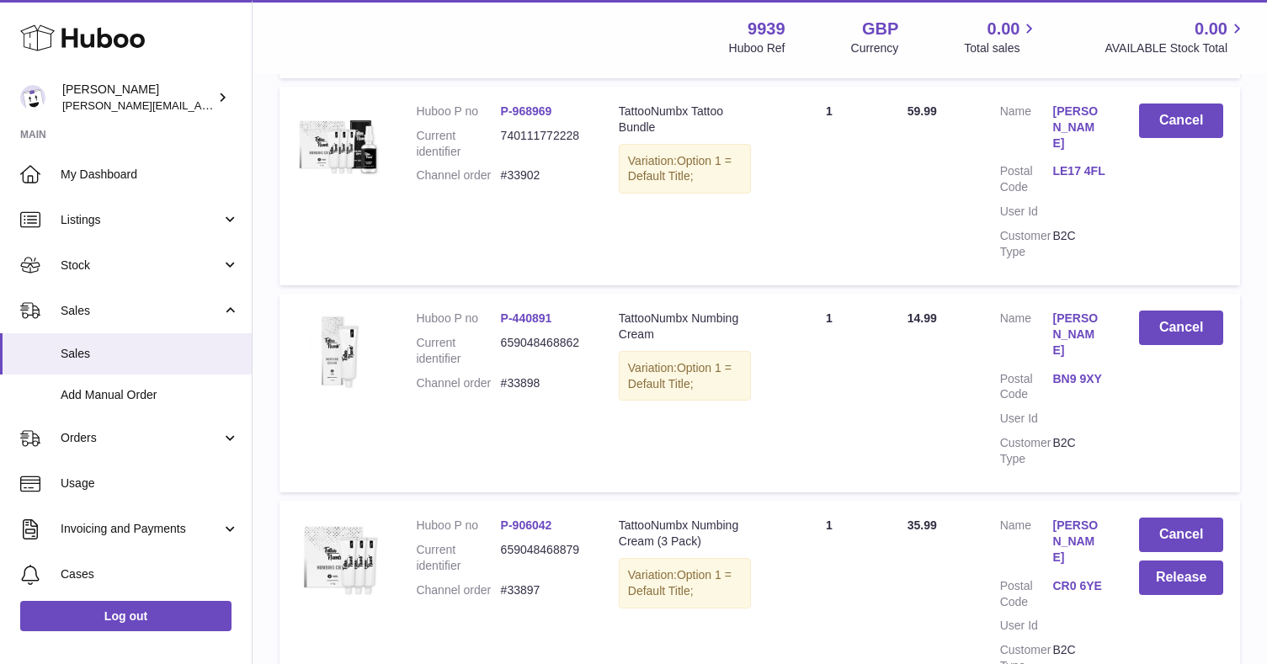
scroll to position [820, 0]
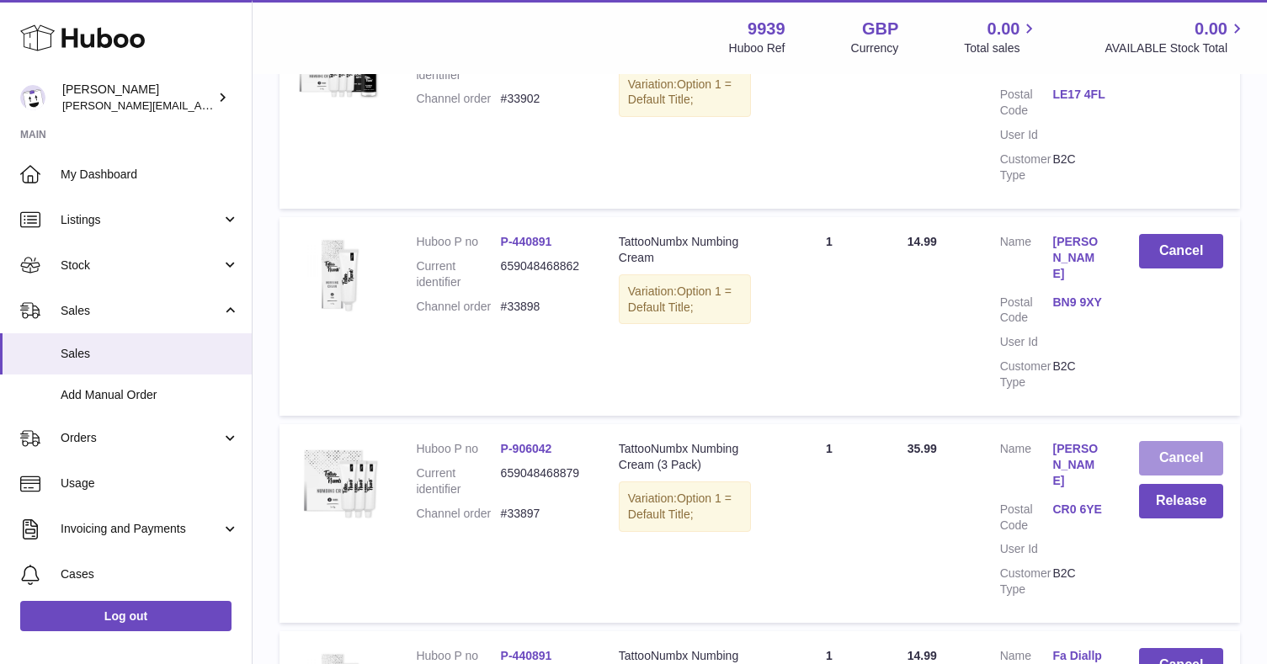
click at [1166, 441] on button "Cancel" at bounding box center [1181, 458] width 84 height 35
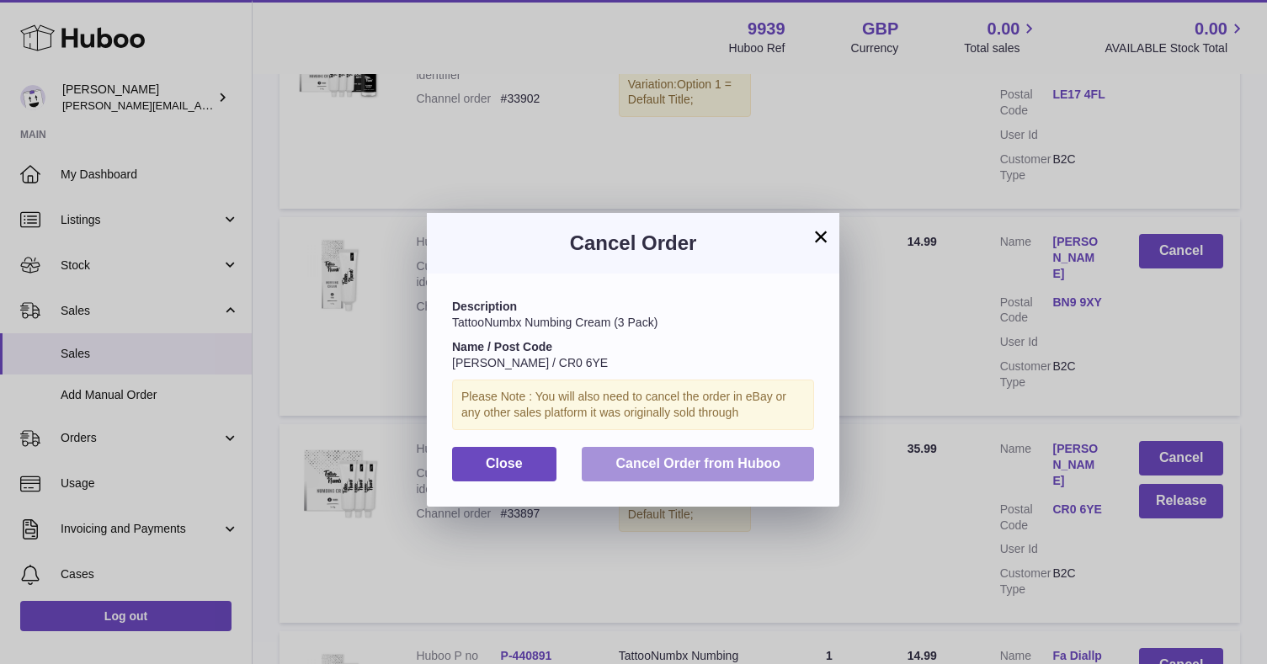
click at [766, 456] on span "Cancel Order from Huboo" at bounding box center [697, 463] width 165 height 14
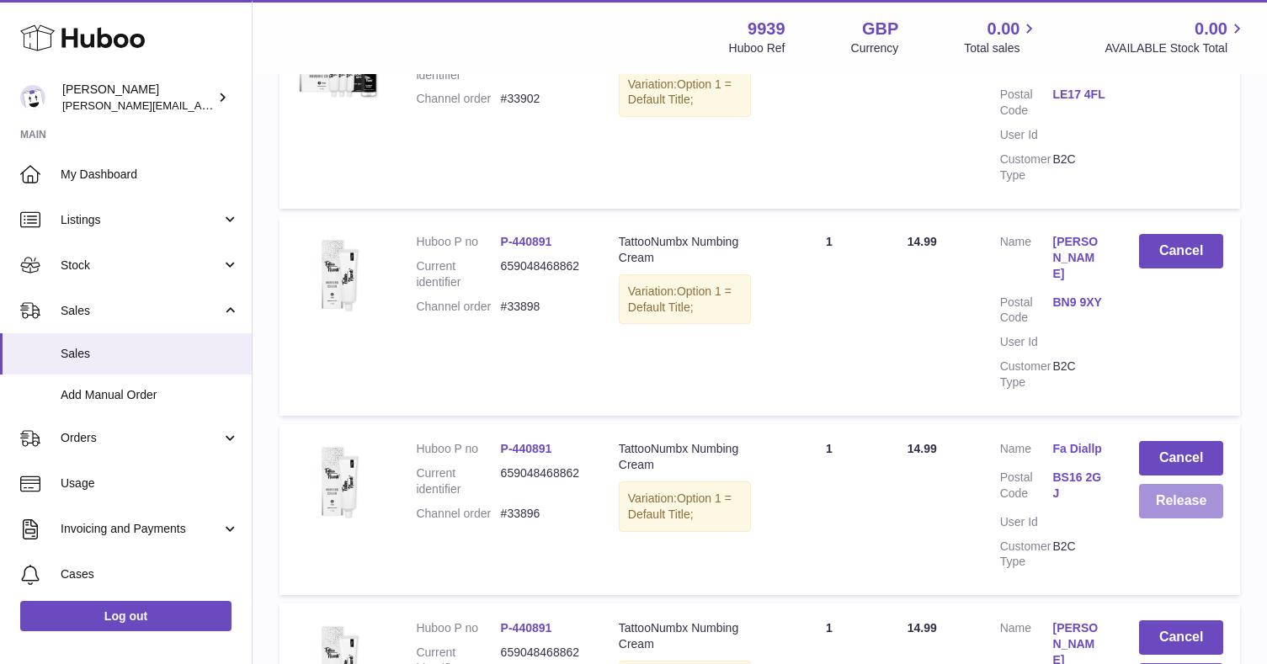
click at [1157, 484] on button "Release" at bounding box center [1181, 501] width 84 height 35
click at [1157, 435] on div "× Release Order to Warehouse Description TattooNumbx Numbing Cream Name / Post …" at bounding box center [633, 357] width 1267 height 664
click at [1162, 484] on button "Release" at bounding box center [1181, 501] width 84 height 35
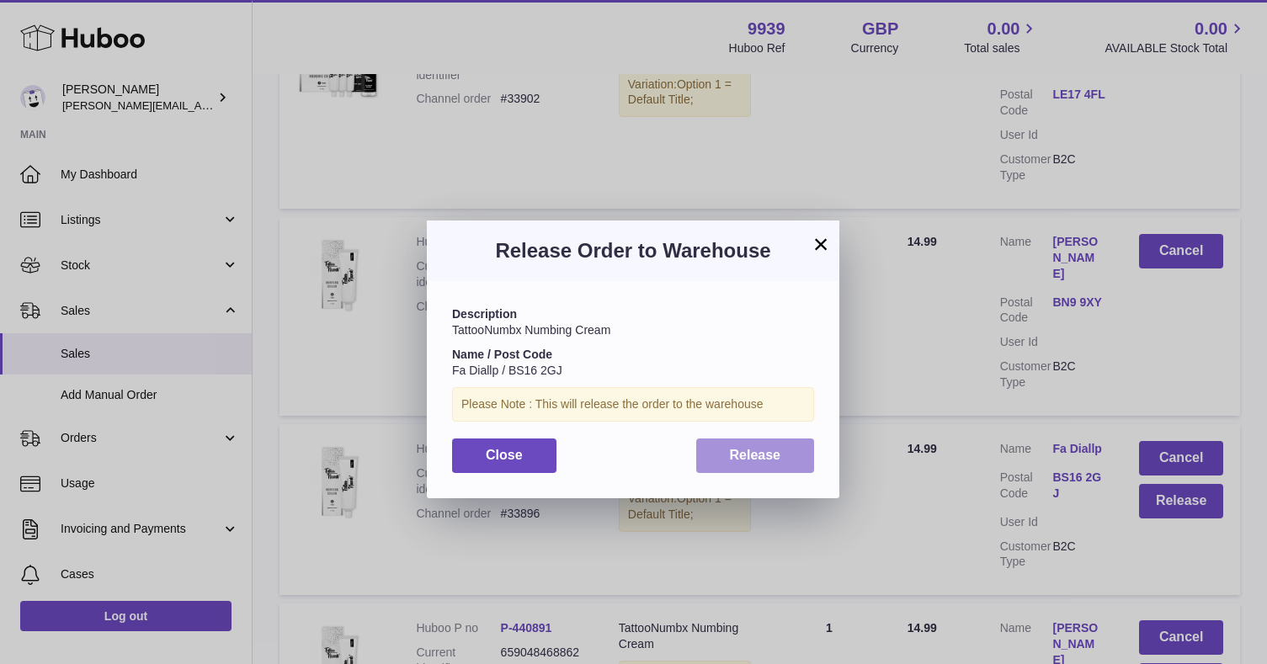
click at [775, 448] on span "Release" at bounding box center [755, 455] width 51 height 14
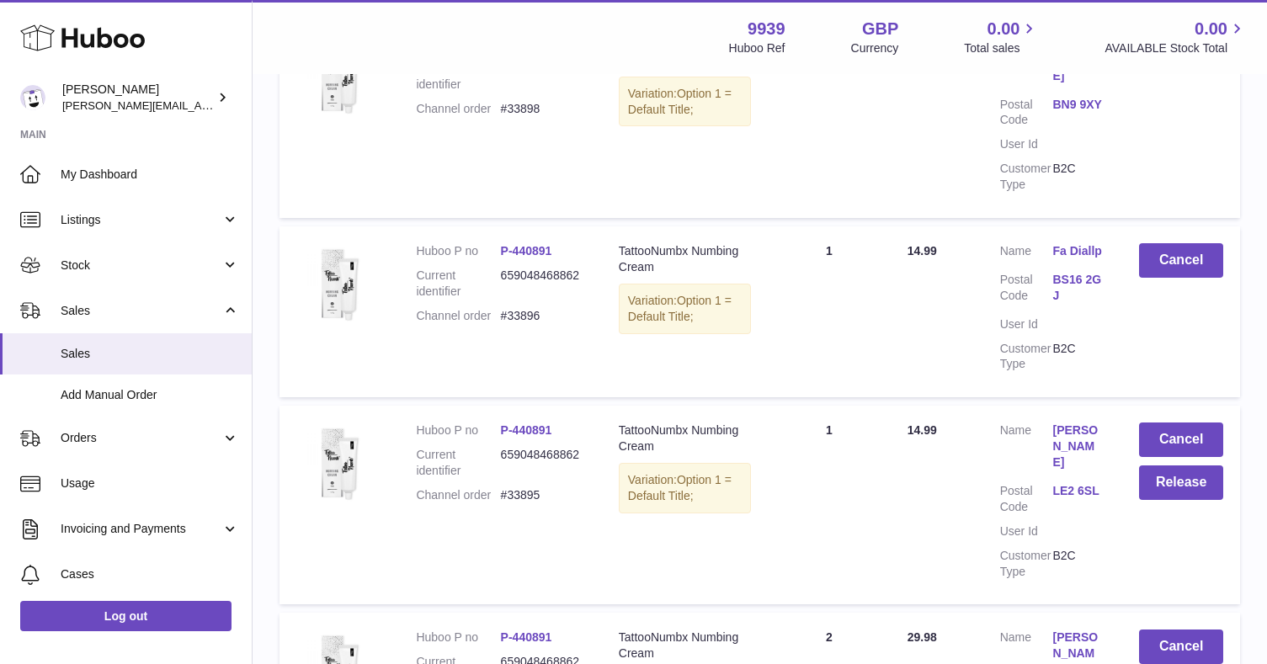
scroll to position [1021, 0]
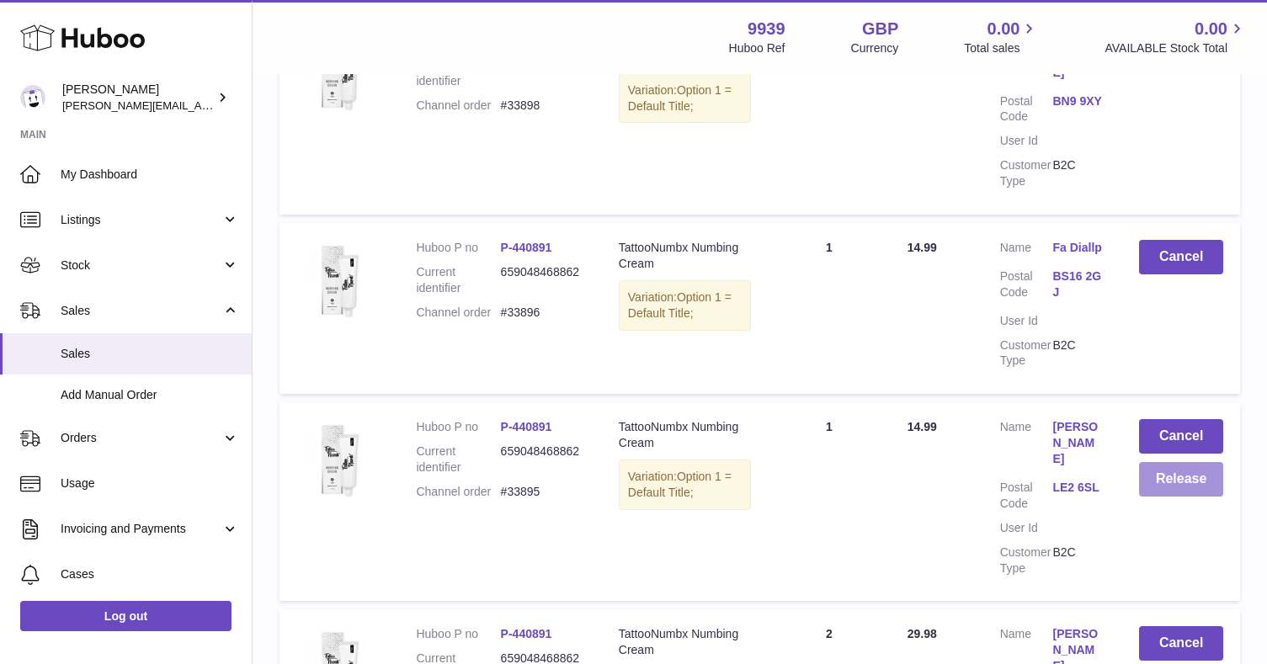
click at [1160, 462] on button "Release" at bounding box center [1181, 479] width 84 height 35
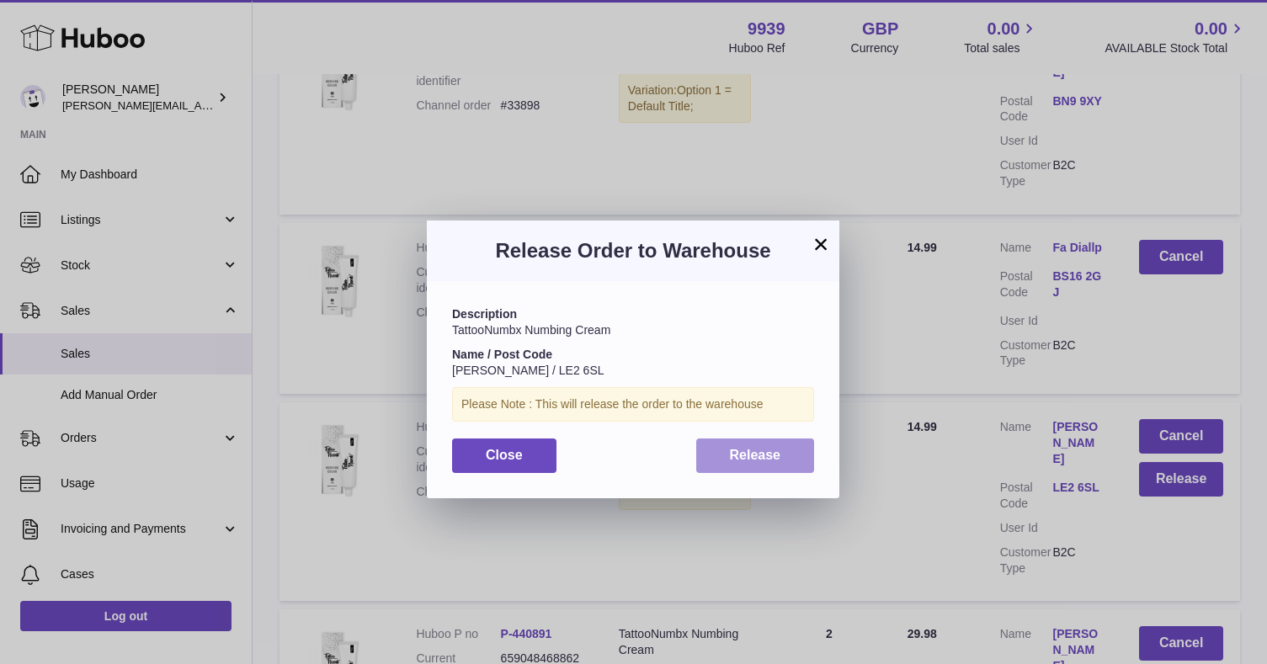
click at [811, 451] on button "Release" at bounding box center [755, 456] width 119 height 35
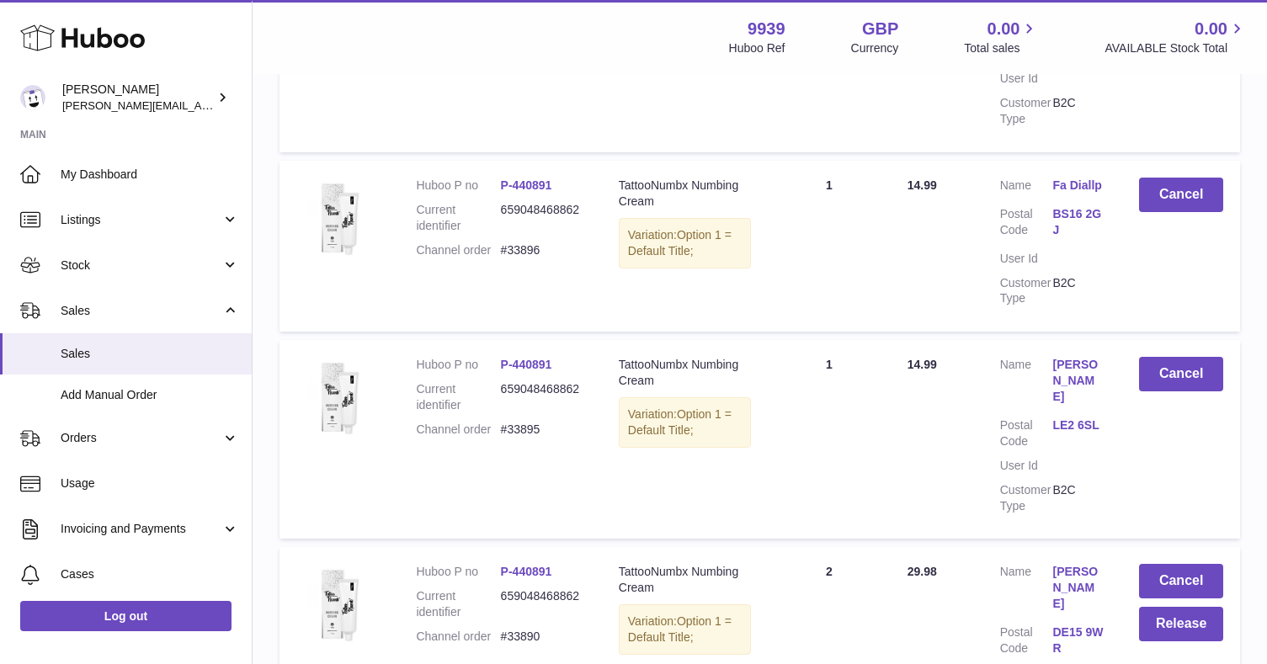
scroll to position [1101, 0]
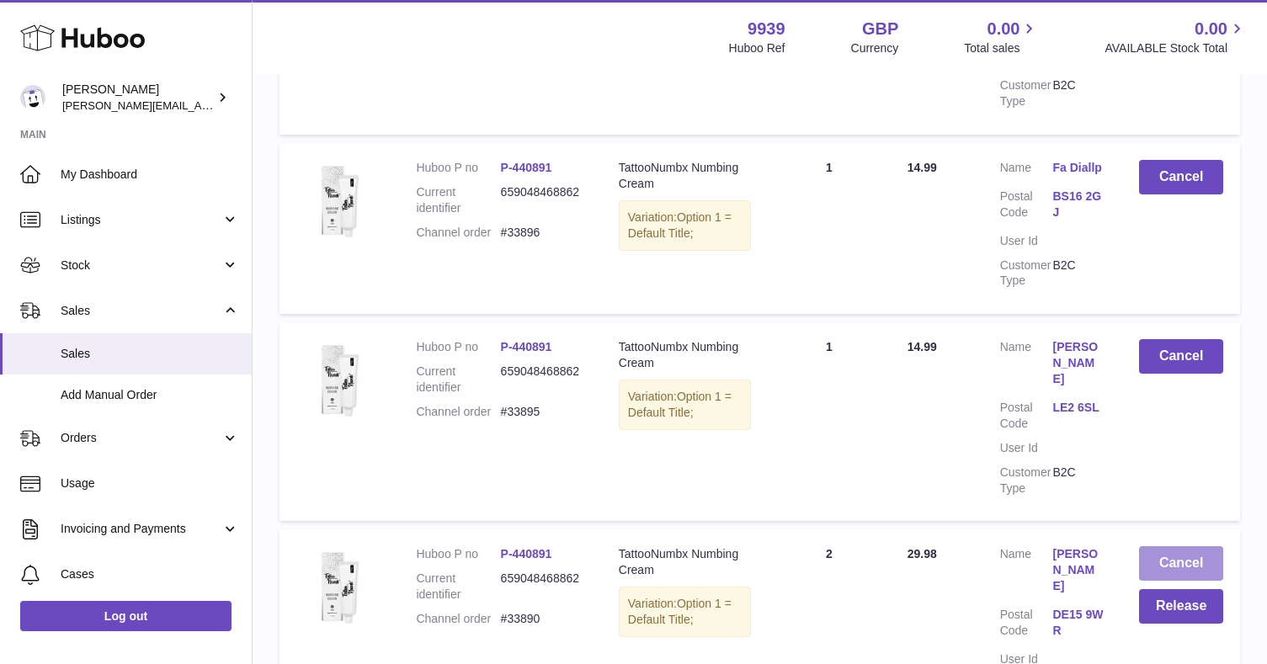
click at [1154, 546] on button "Cancel" at bounding box center [1181, 563] width 84 height 35
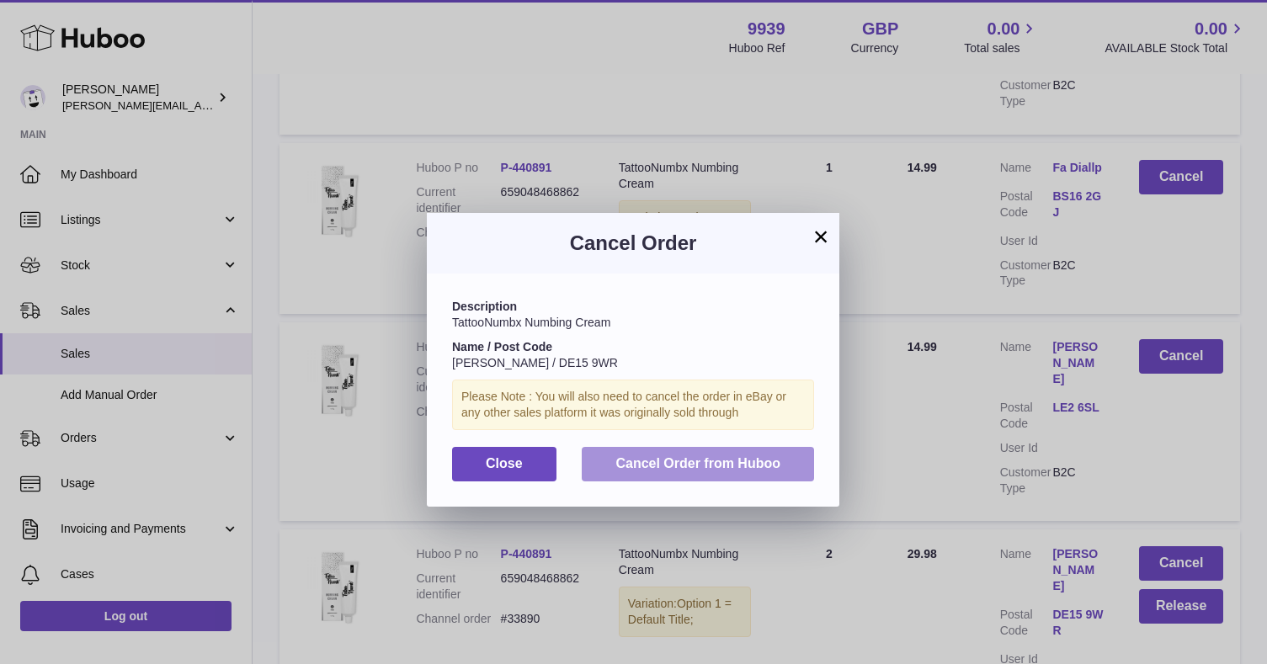
click at [699, 456] on span "Cancel Order from Huboo" at bounding box center [697, 463] width 165 height 14
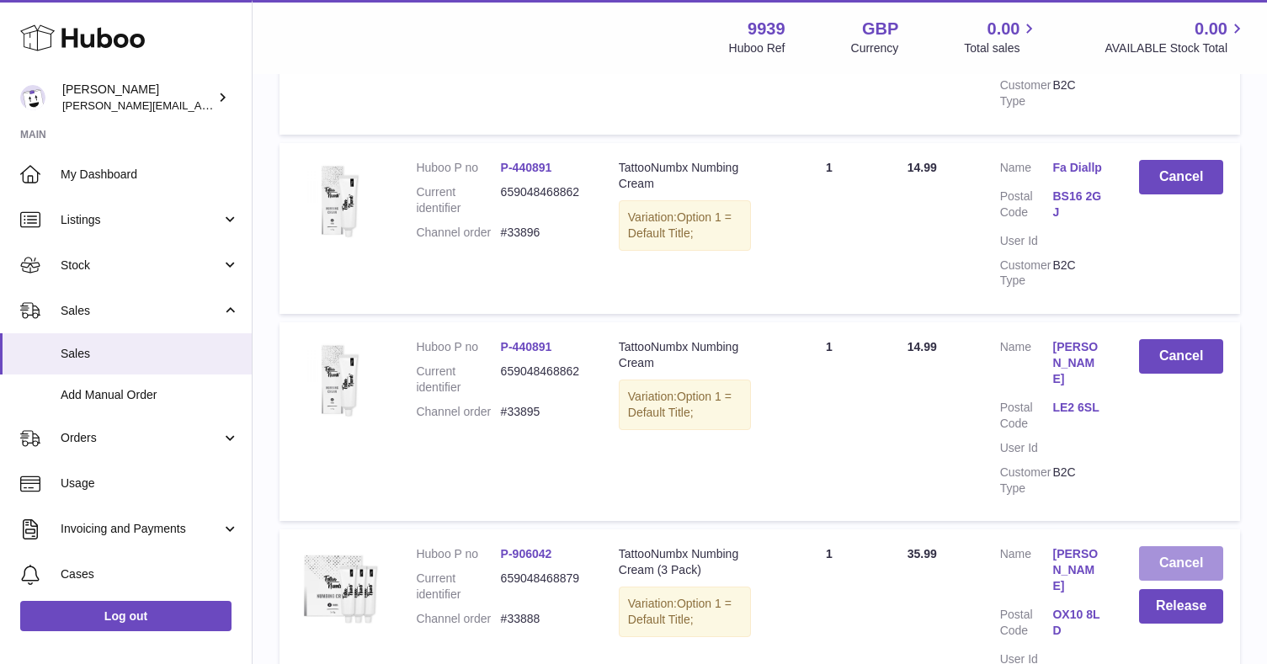
click at [1168, 546] on button "Cancel" at bounding box center [1181, 563] width 84 height 35
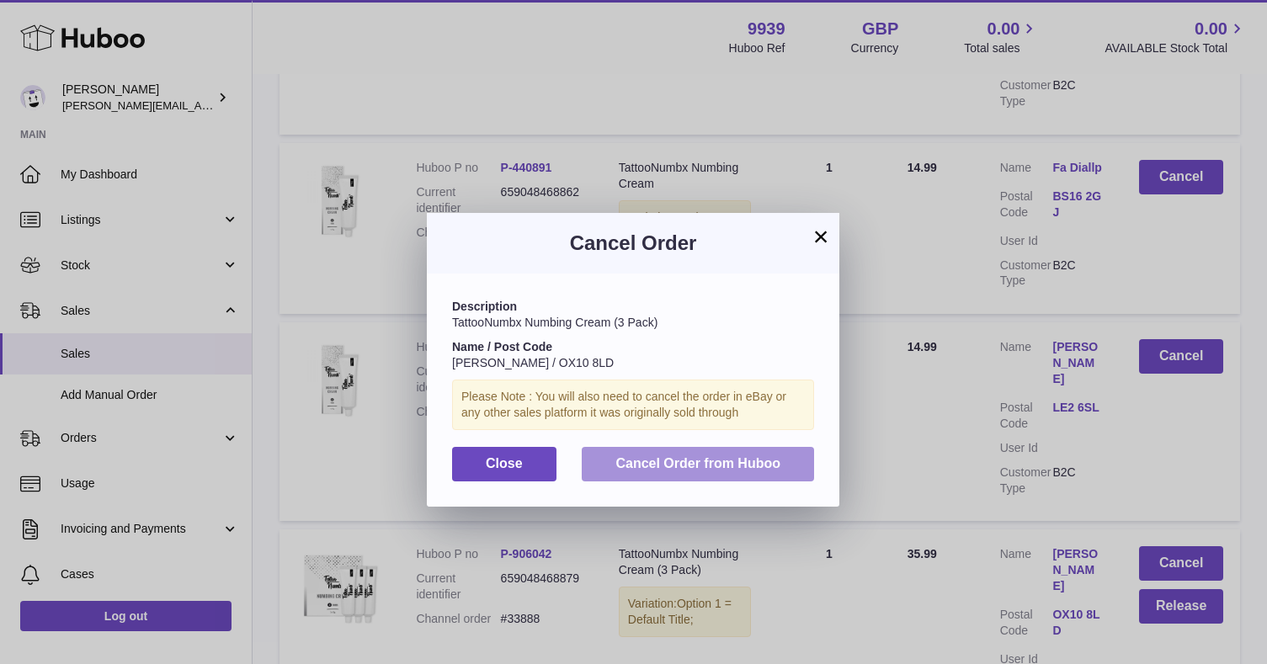
click at [764, 450] on button "Cancel Order from Huboo" at bounding box center [698, 464] width 232 height 35
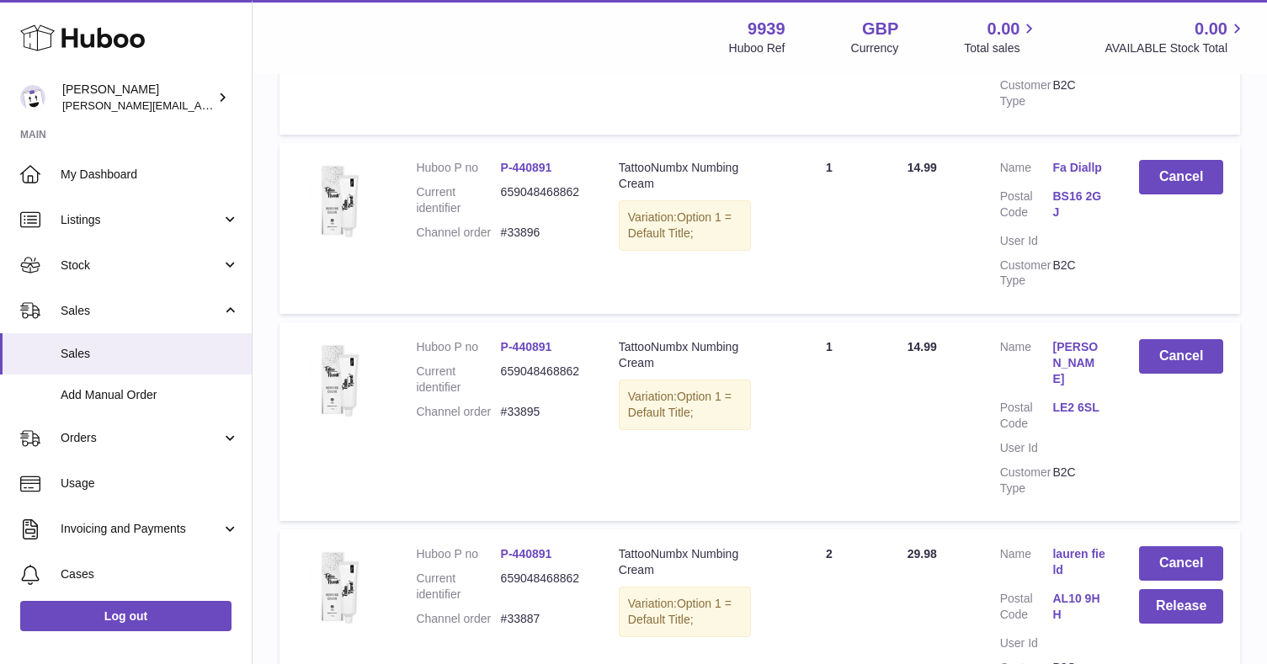
click at [1163, 546] on button "Cancel" at bounding box center [1181, 563] width 84 height 35
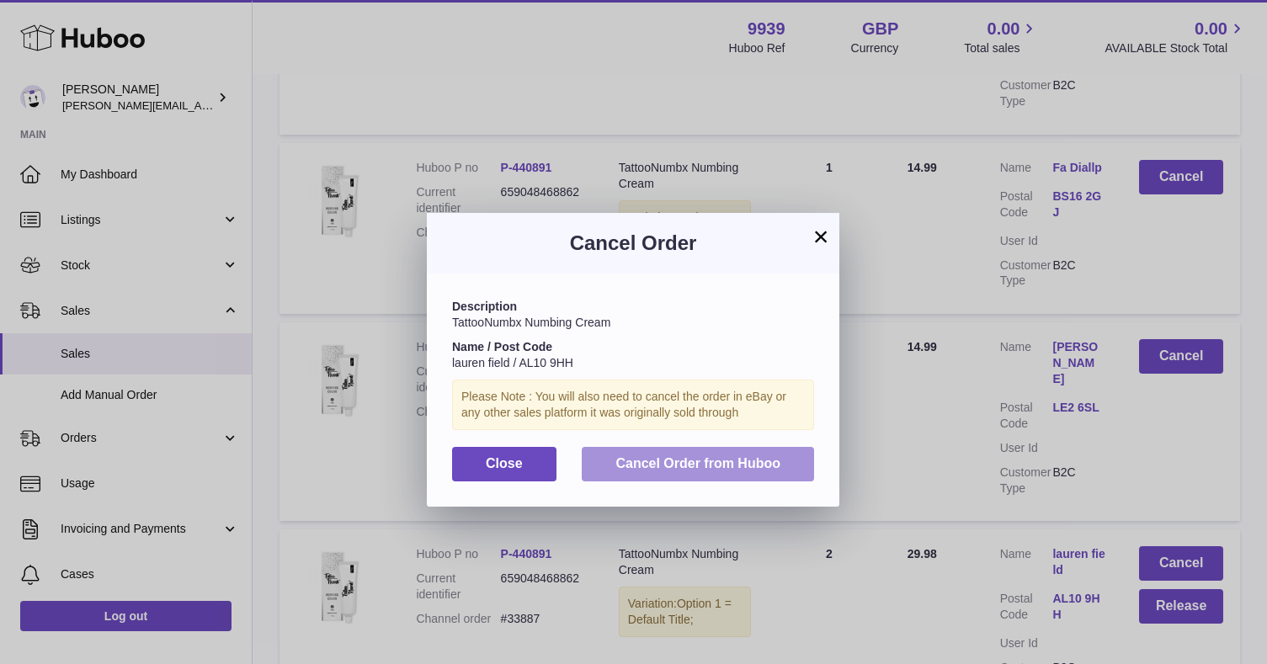
click at [764, 450] on button "Cancel Order from Huboo" at bounding box center [698, 464] width 232 height 35
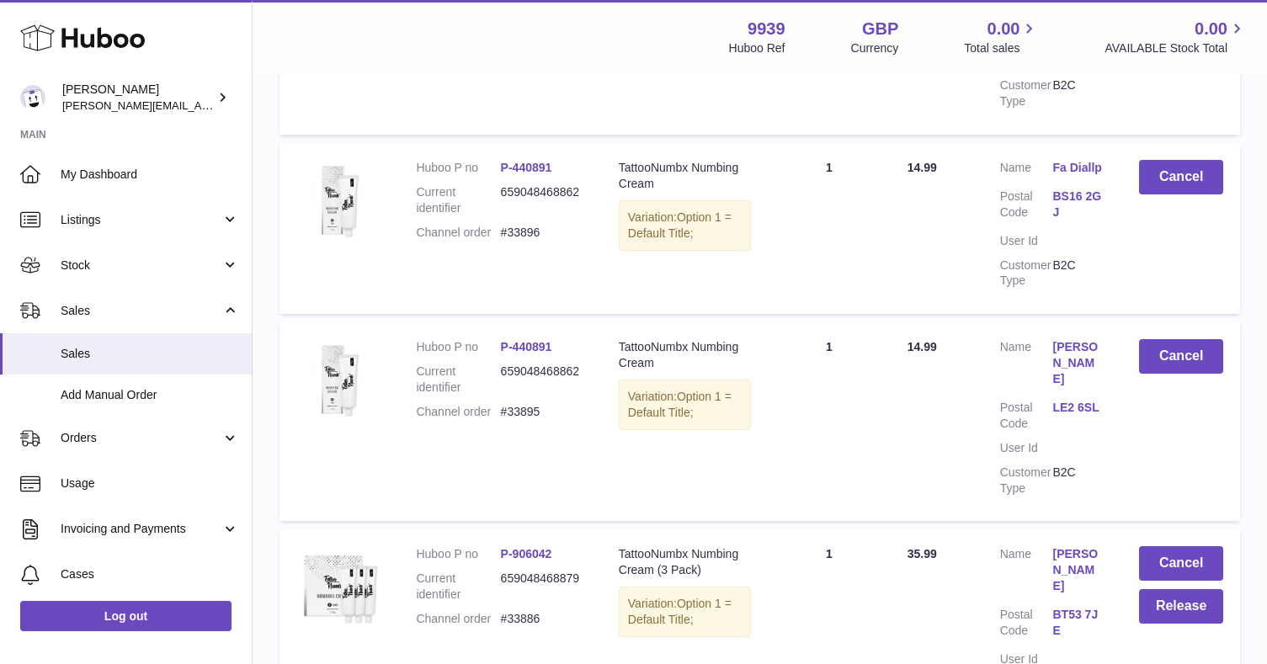
click at [1173, 546] on button "Cancel" at bounding box center [1181, 563] width 84 height 35
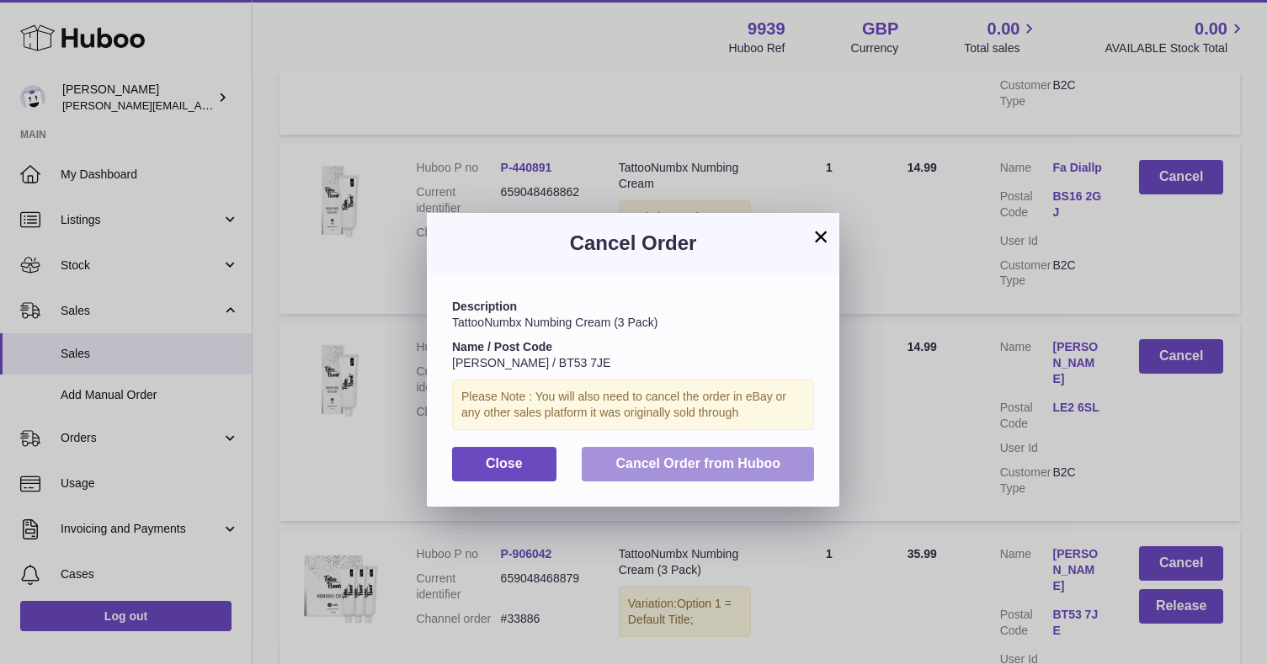
click at [758, 457] on span "Cancel Order from Huboo" at bounding box center [697, 463] width 165 height 14
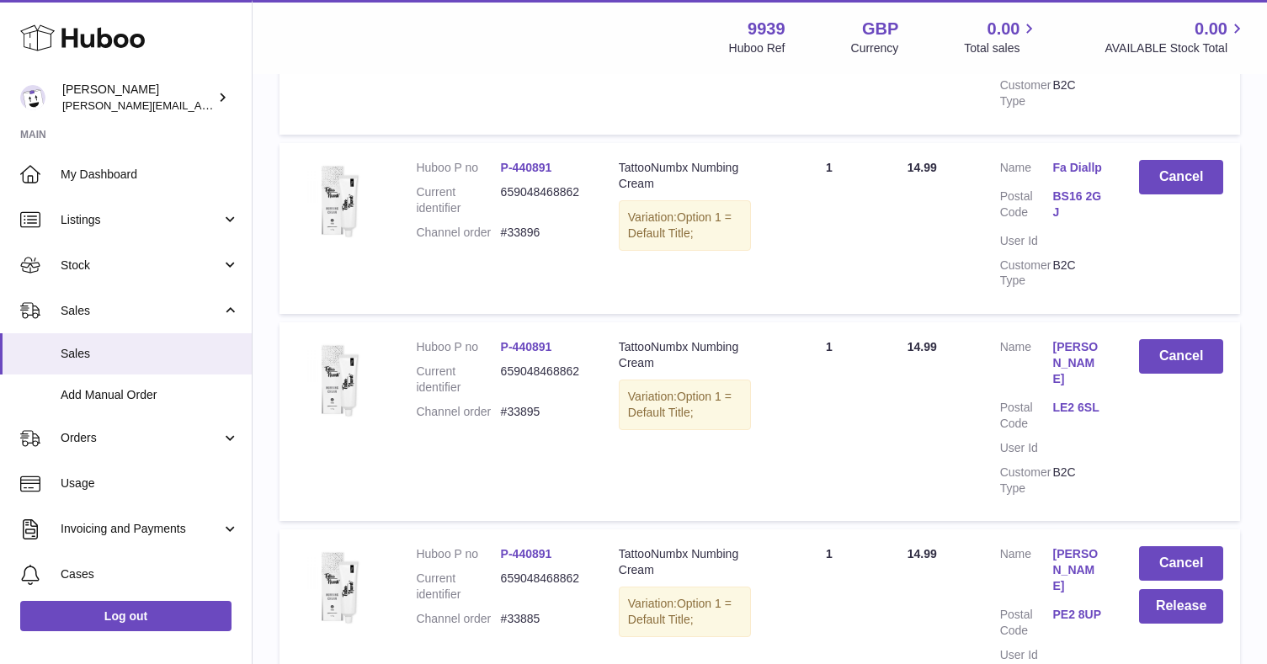
click at [1186, 546] on button "Cancel" at bounding box center [1181, 563] width 84 height 35
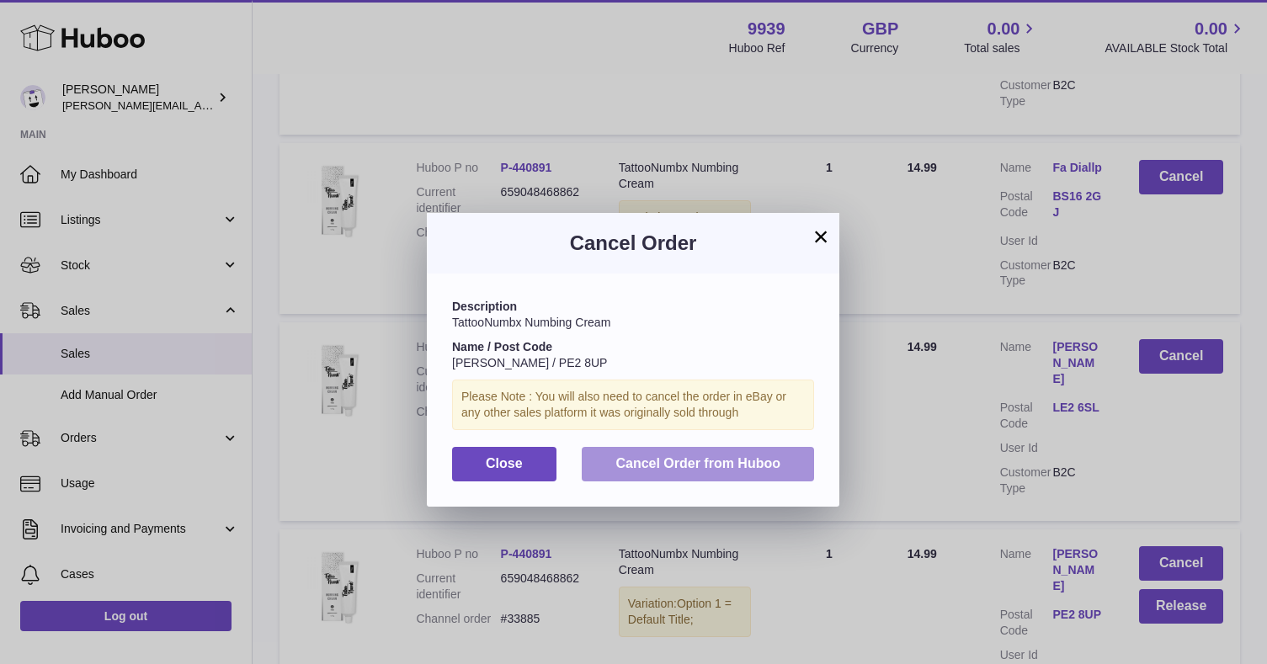
click at [783, 459] on button "Cancel Order from Huboo" at bounding box center [698, 464] width 232 height 35
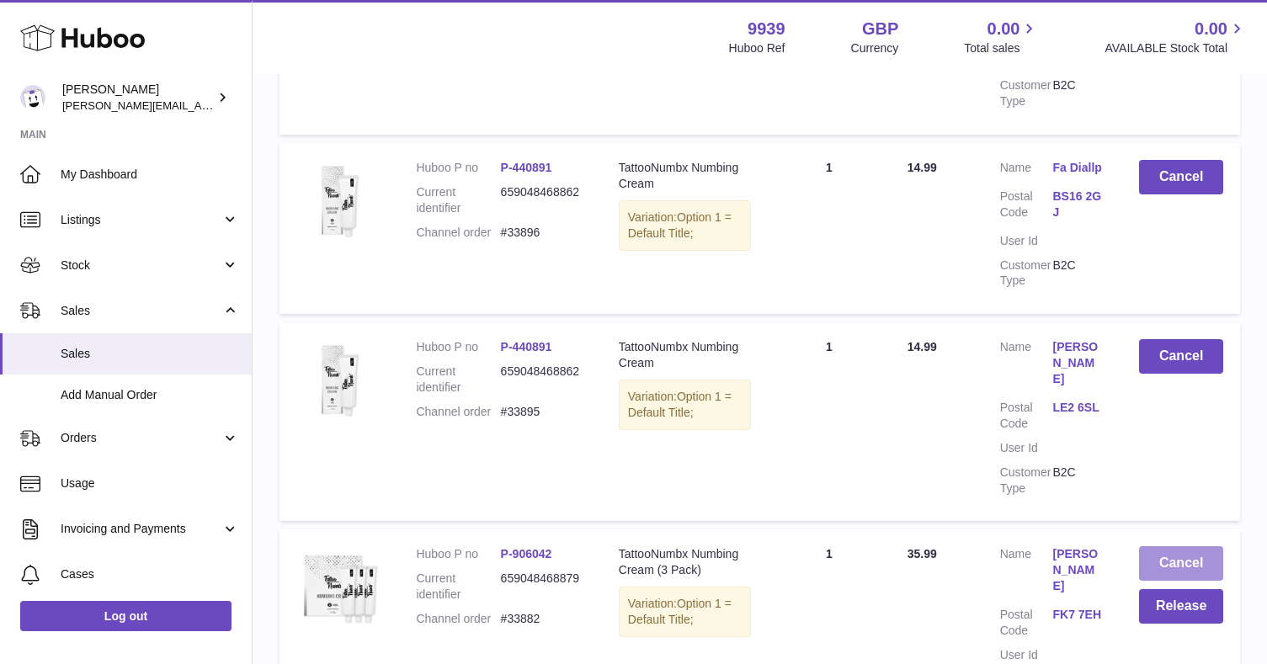
click at [1178, 546] on button "Cancel" at bounding box center [1181, 563] width 84 height 35
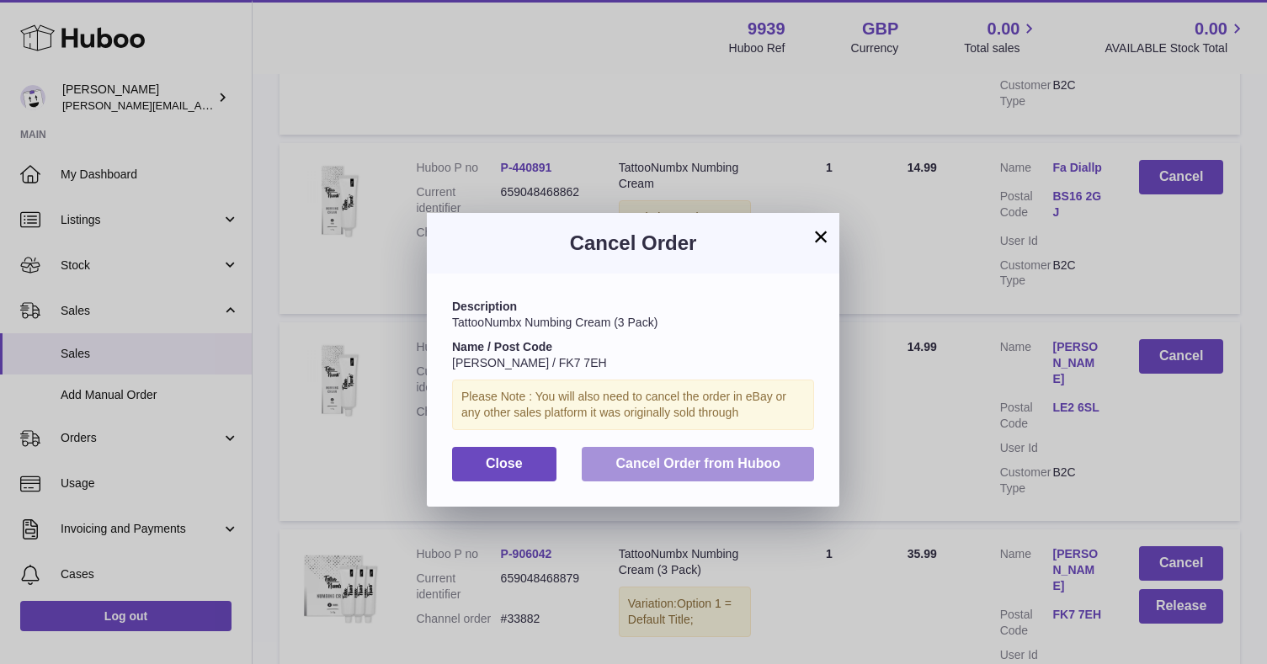
click at [755, 456] on span "Cancel Order from Huboo" at bounding box center [697, 463] width 165 height 14
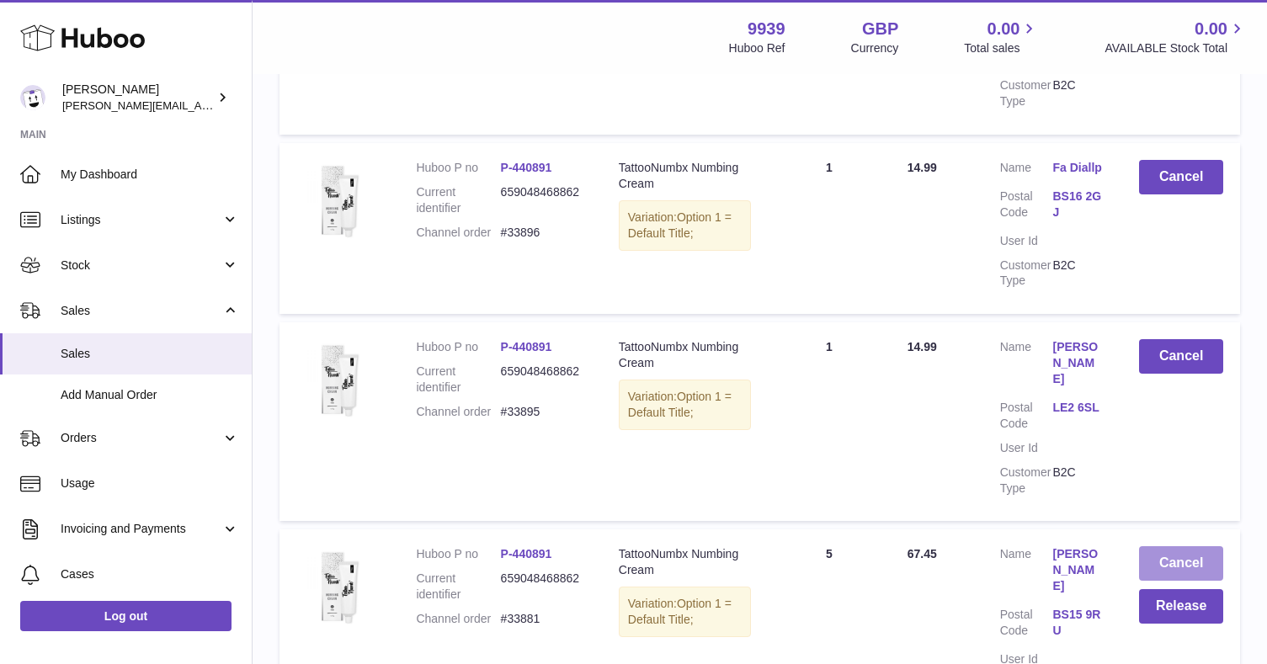
click at [1170, 546] on button "Cancel" at bounding box center [1181, 563] width 84 height 35
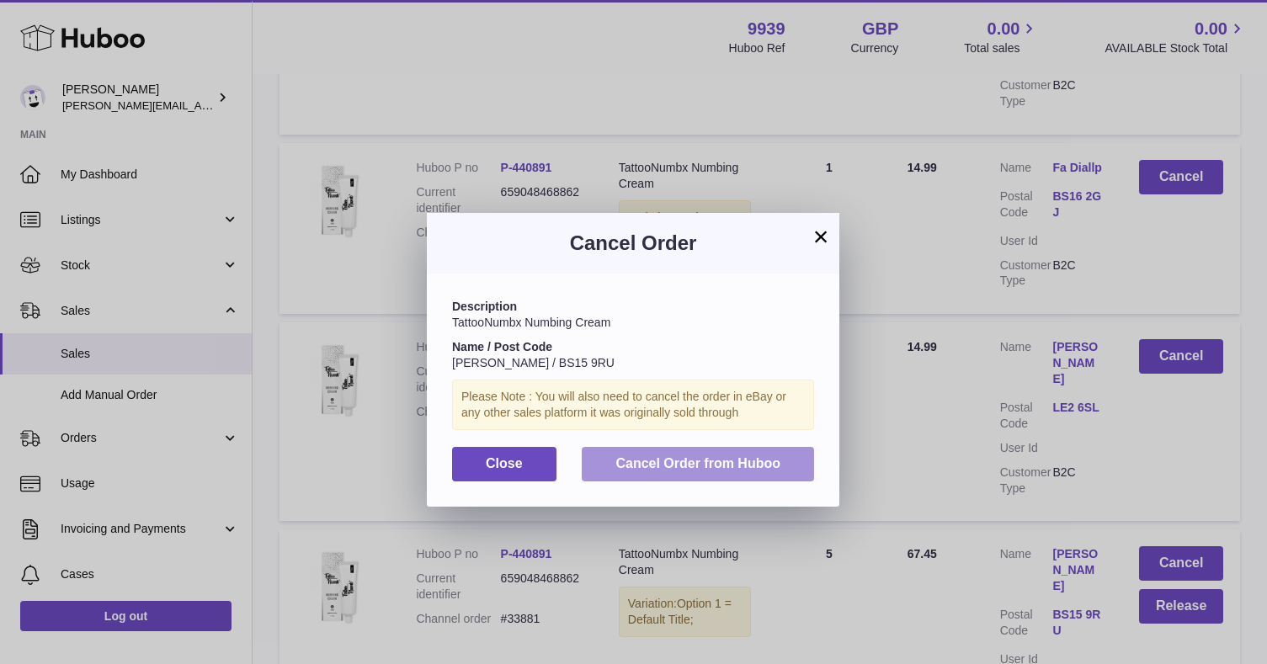
click at [792, 450] on button "Cancel Order from Huboo" at bounding box center [698, 464] width 232 height 35
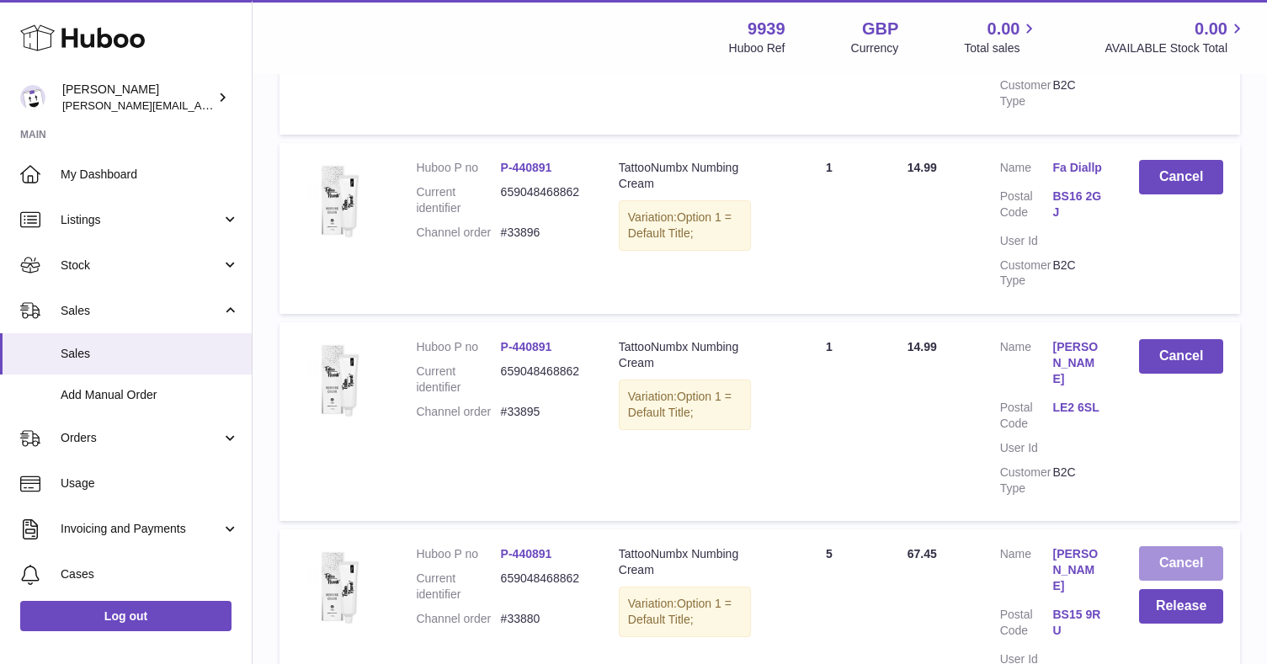
click at [1162, 546] on button "Cancel" at bounding box center [1181, 563] width 84 height 35
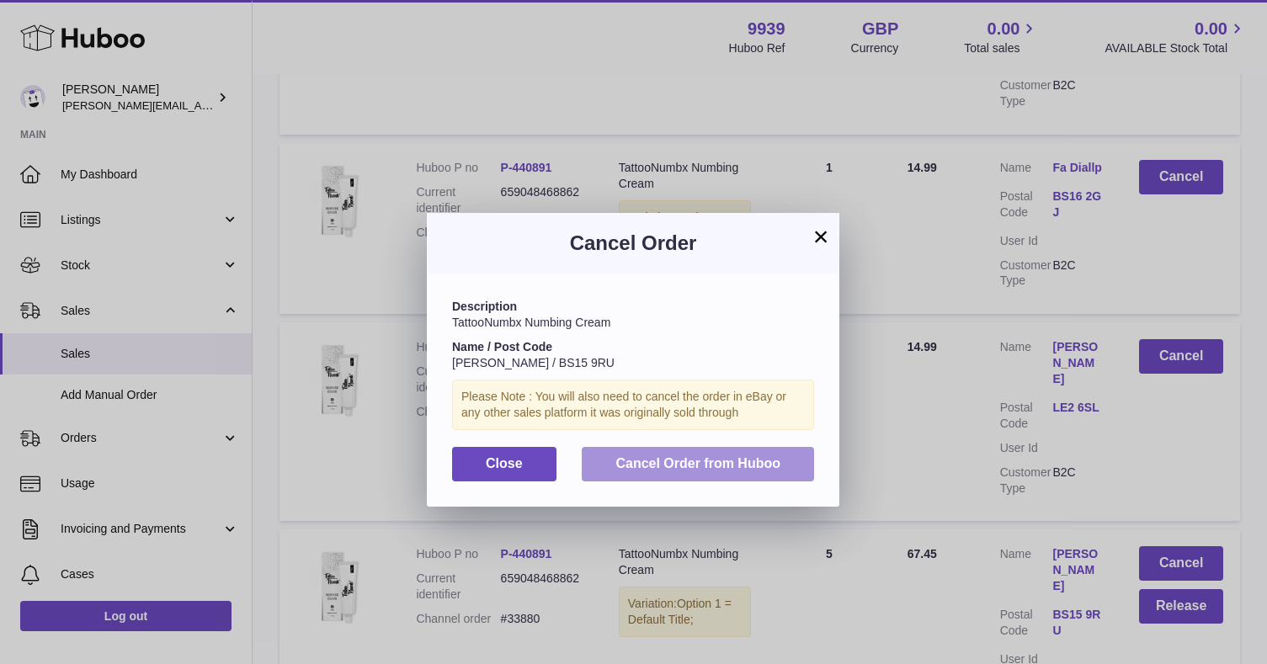
click at [753, 470] on button "Cancel Order from Huboo" at bounding box center [698, 464] width 232 height 35
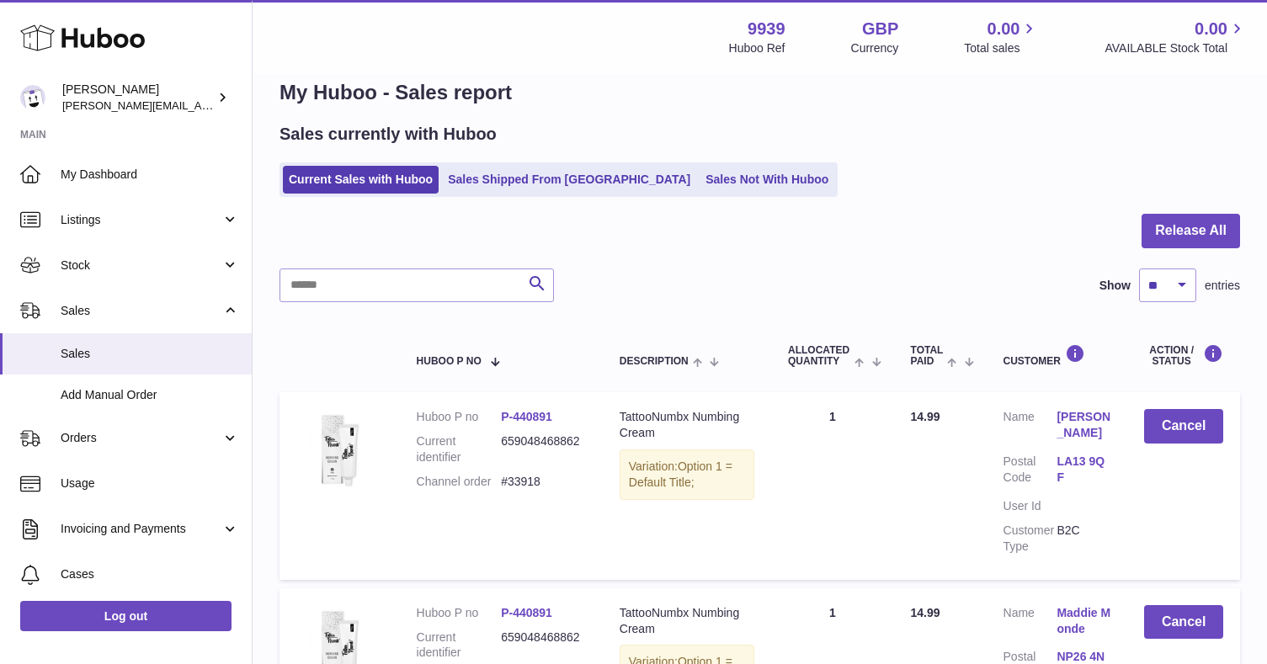
scroll to position [27, 0]
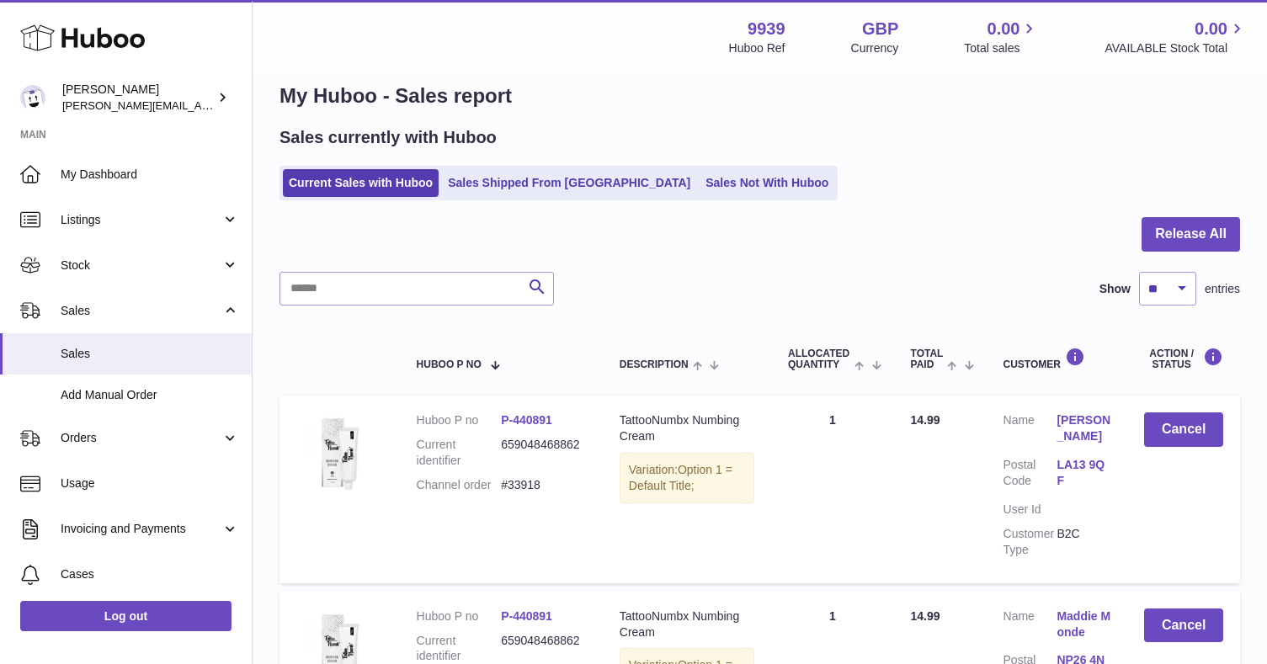
click at [558, 9] on div "Menu Huboo 9939 Huboo Ref GBP Currency 0.00 Total sales 0.00 AVAILABLE Stock To…" at bounding box center [760, 37] width 1014 height 74
